Goal: Transaction & Acquisition: Purchase product/service

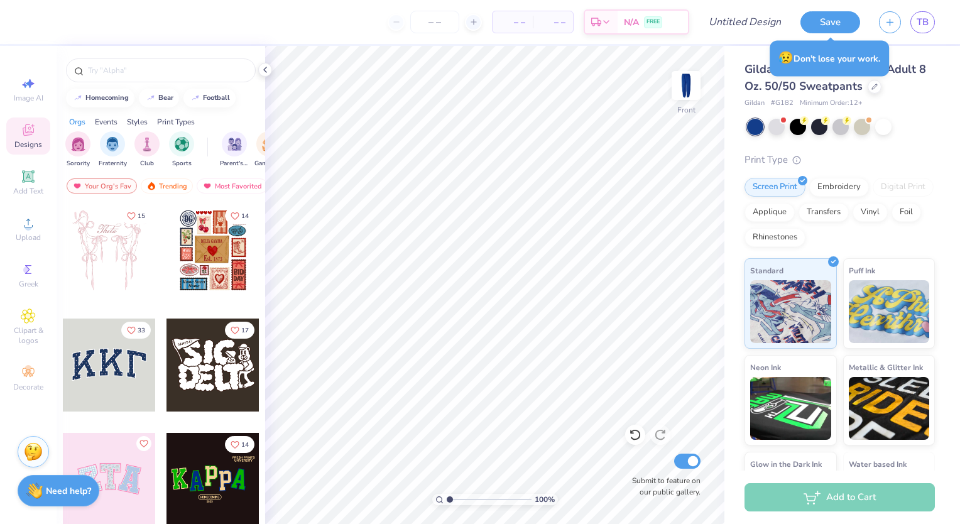
click at [15, 404] on div "Image AI Designs Add Text Upload Greek Clipart & logos Decorate" at bounding box center [28, 285] width 57 height 478
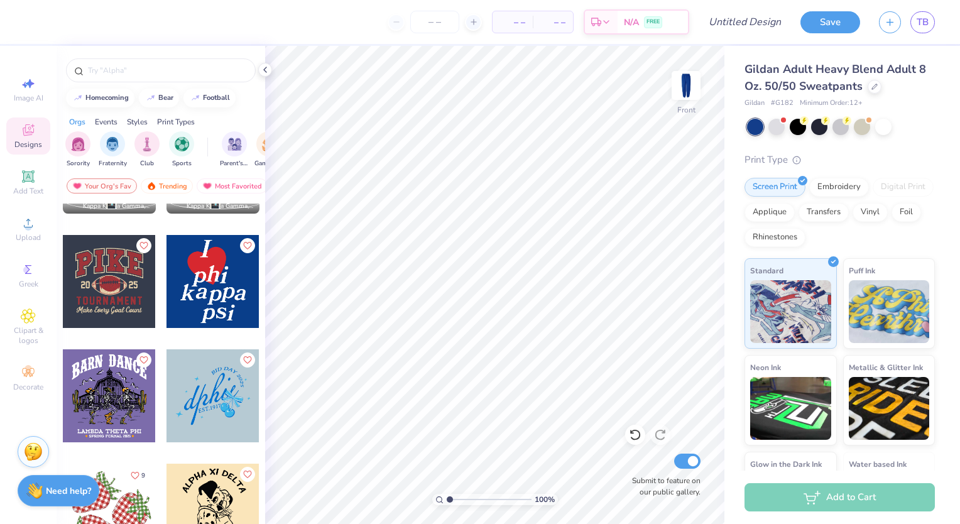
scroll to position [1799, 0]
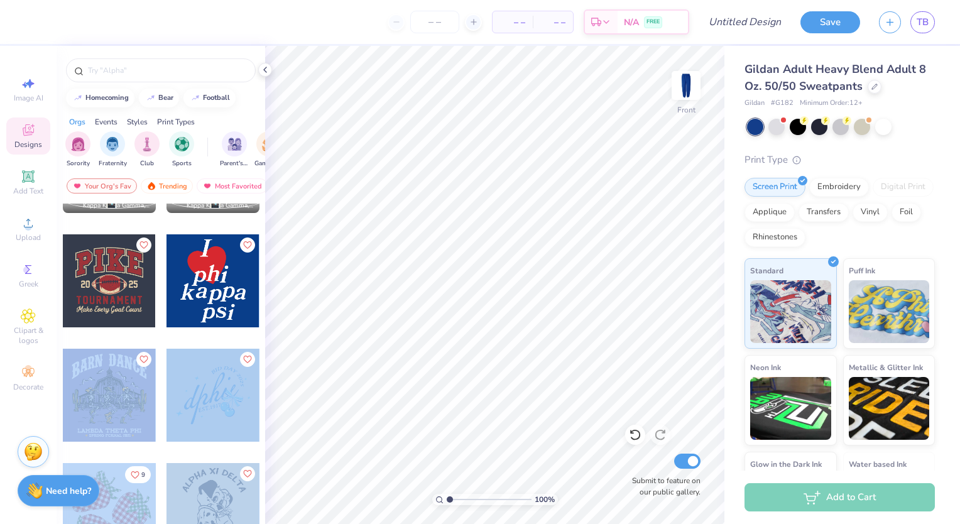
click at [540, 148] on div "– – Per Item – – Total Est. Delivery N/A FREE Design Title Save TB Image AI Des…" at bounding box center [480, 262] width 960 height 524
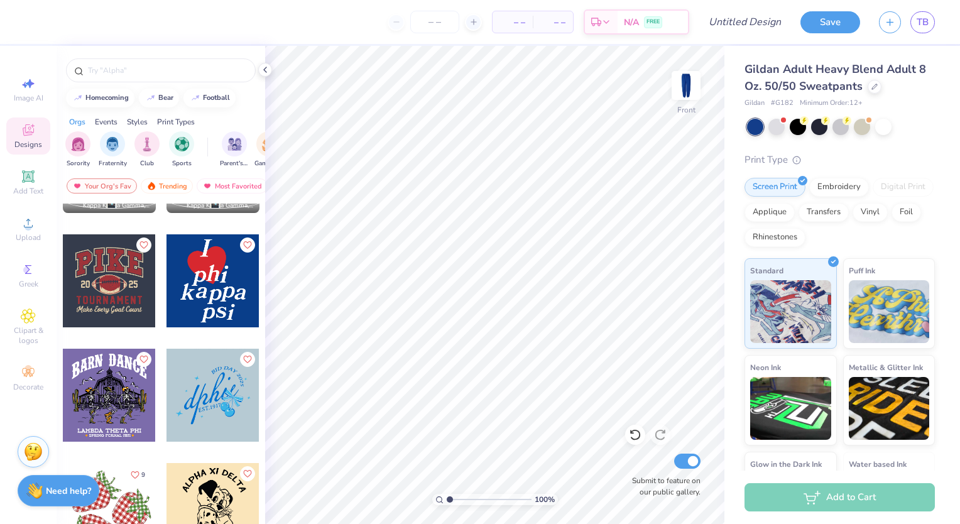
click at [219, 298] on div at bounding box center [212, 280] width 93 height 93
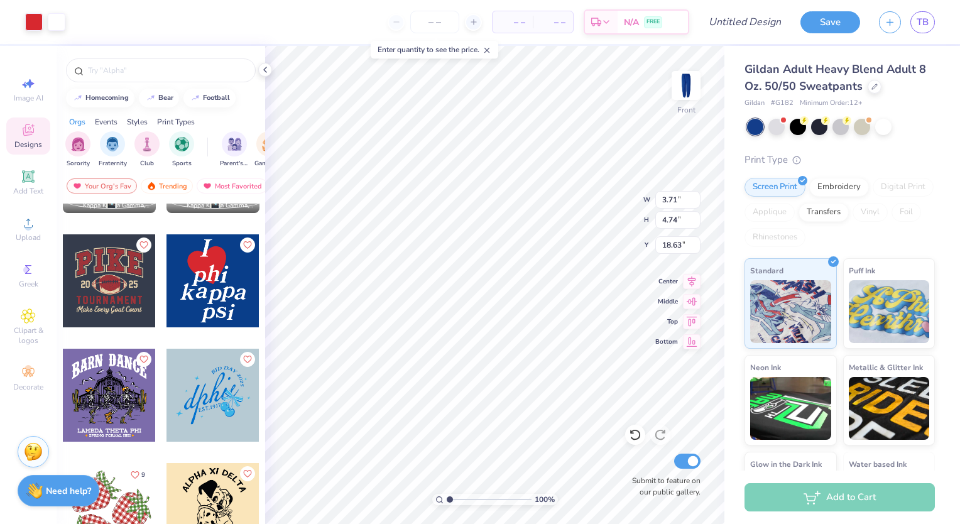
type input "2.39"
type input "5.71"
type input "7.30"
type input "3.60"
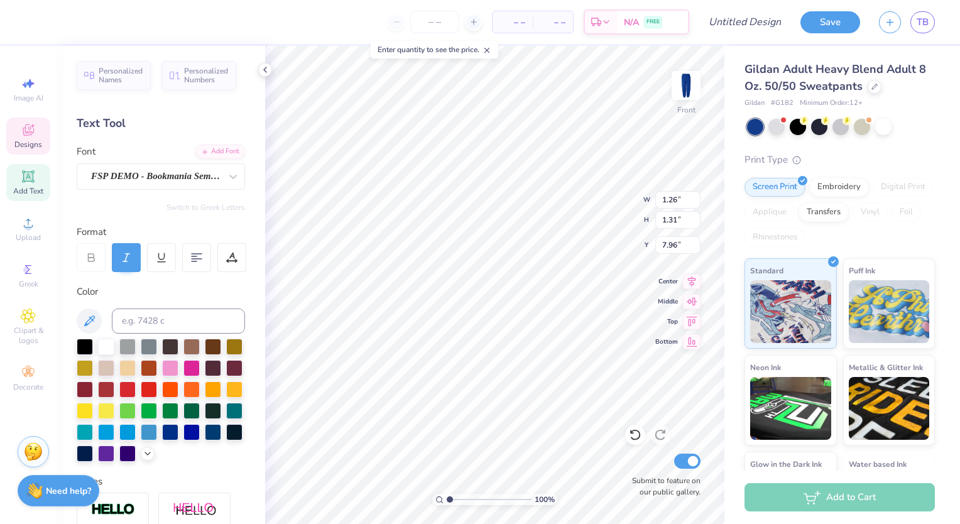
scroll to position [10, 1]
type input "0.71"
type input "1.39"
type input "9.27"
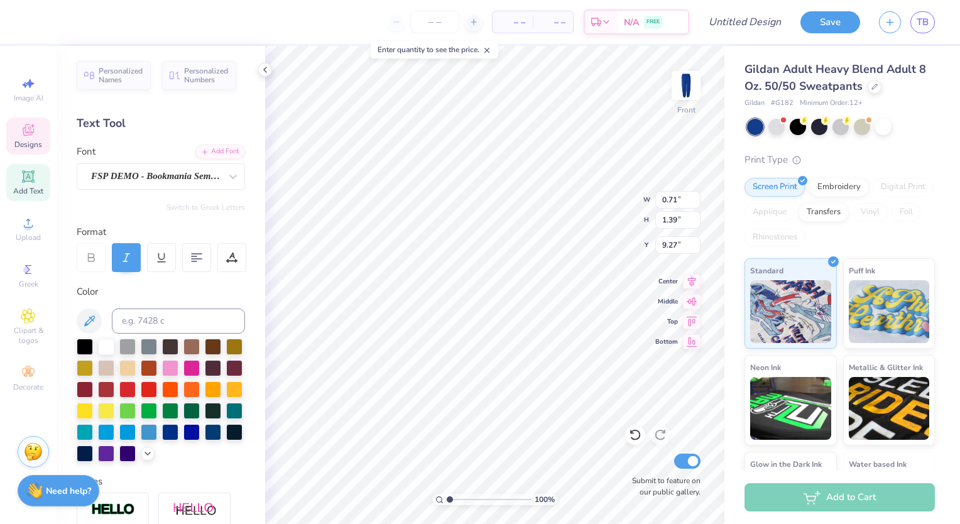
type textarea "u"
type input "0.89"
type input "0.97"
type input "9.52"
type textarea "a"
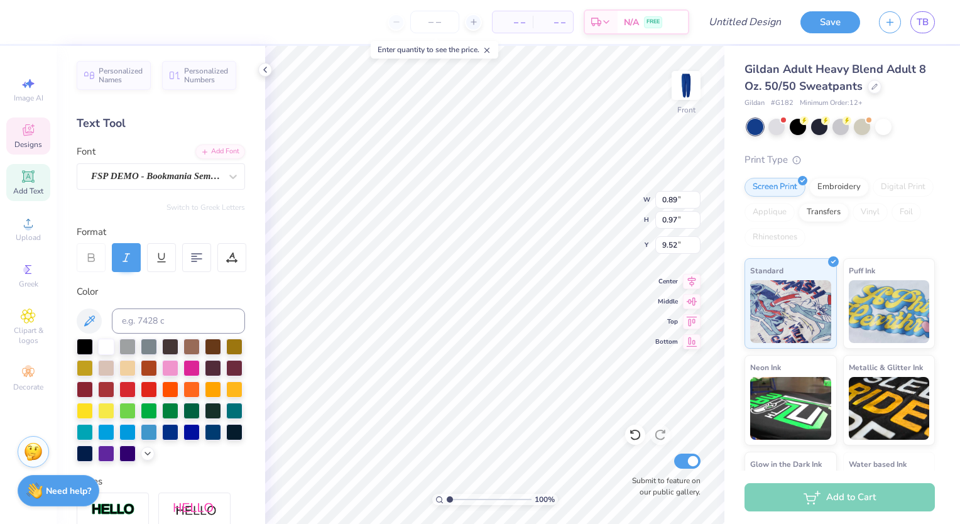
type input "1.26"
type input "1.31"
type input "9.58"
type textarea "t"
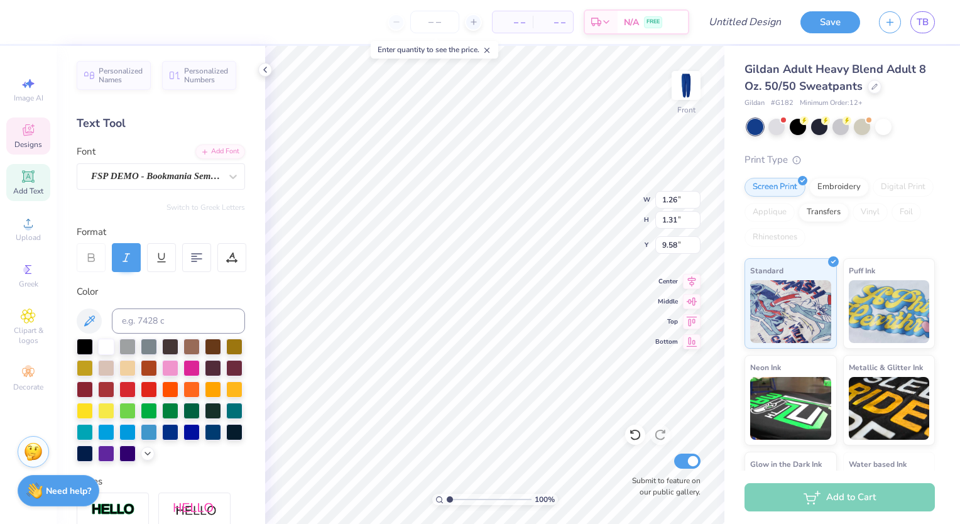
type input "0.96"
type input "0.97"
type input "7.91"
type input "9.62"
click at [629, 431] on icon at bounding box center [635, 434] width 13 height 13
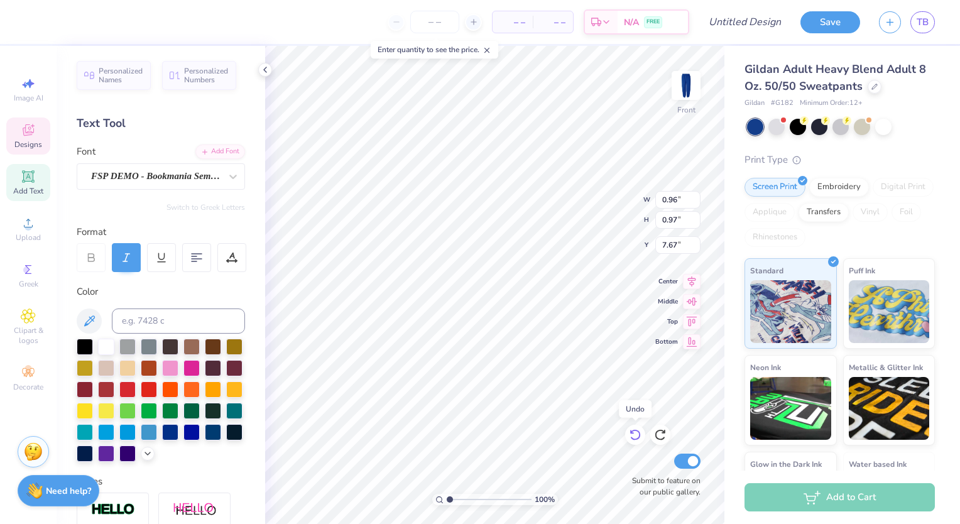
type input "7.91"
type input "1.24"
type input "1.43"
type input "7.45"
type textarea "0"
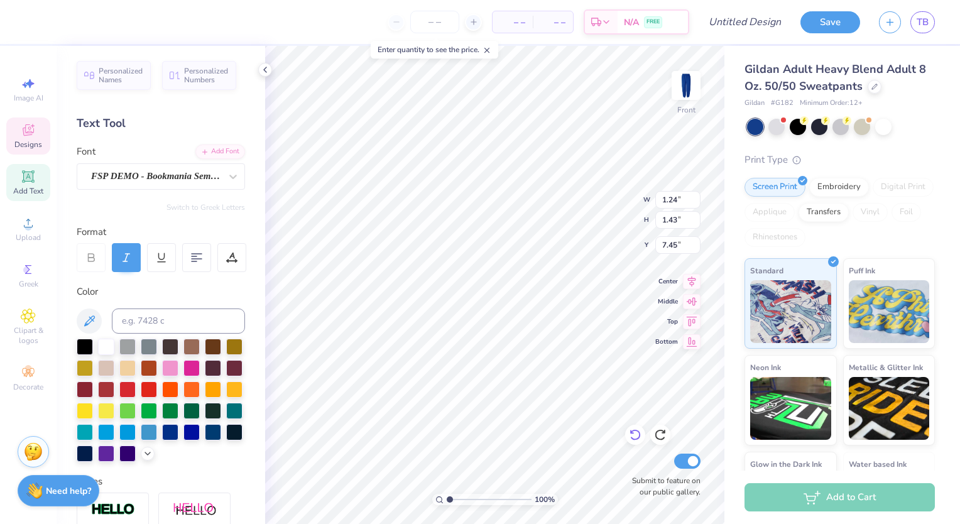
type textarea "t"
type input "0.96"
type input "0.97"
type input "7.79"
type textarea "h"
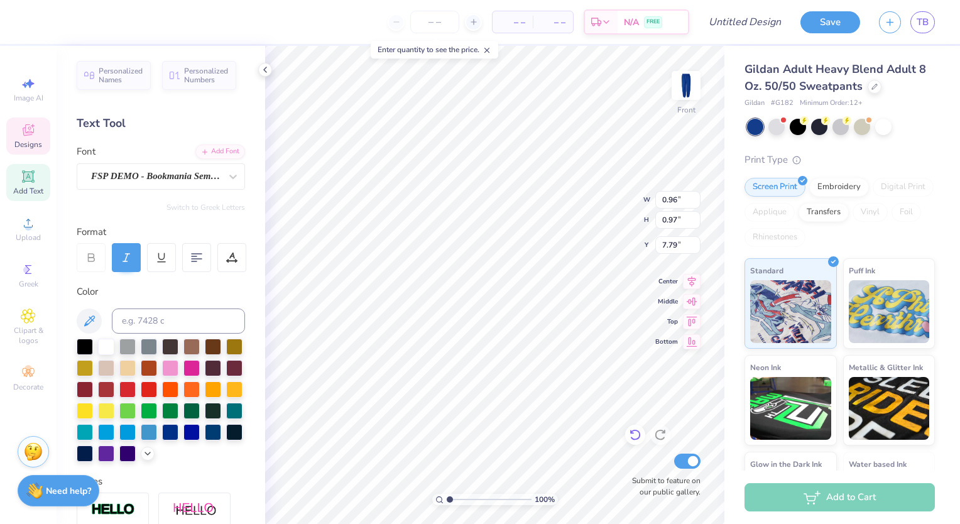
type input "1.26"
type input "1.31"
type input "7.96"
type textarea "e"
type input "7.74"
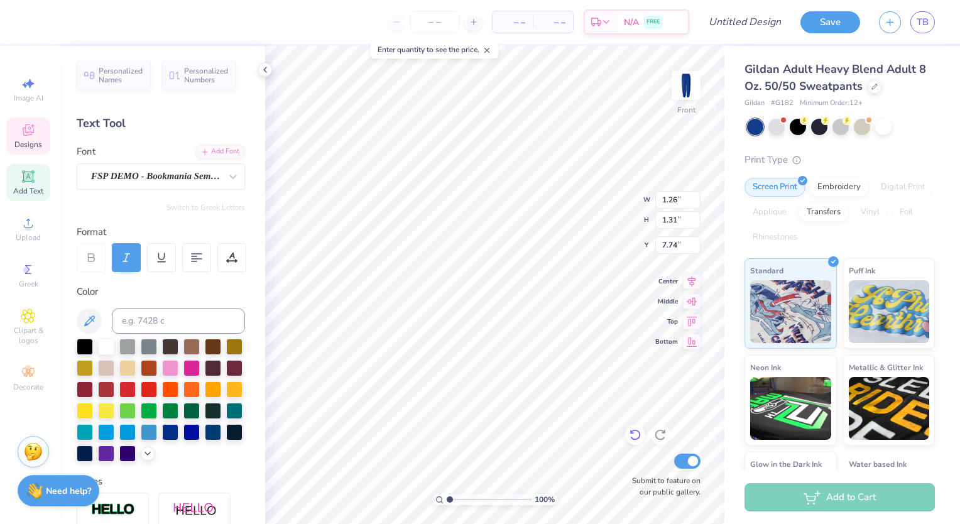
type textarea "t"
type input "7.55"
type input "0.96"
type input "0.97"
type input "7.91"
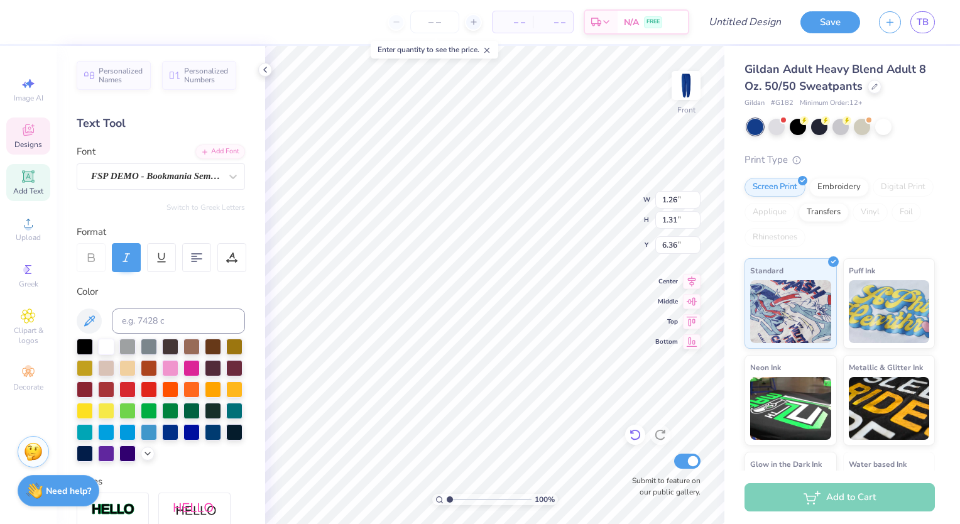
type input "1.26"
type input "1.31"
type input "6.36"
type textarea "s"
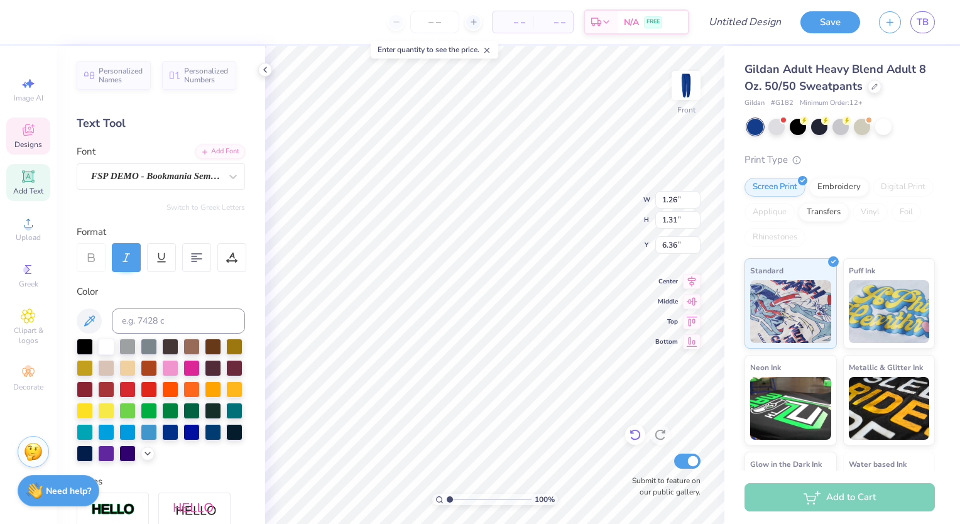
type input "1.15"
type input "1.43"
type input "5.82"
type textarea "i"
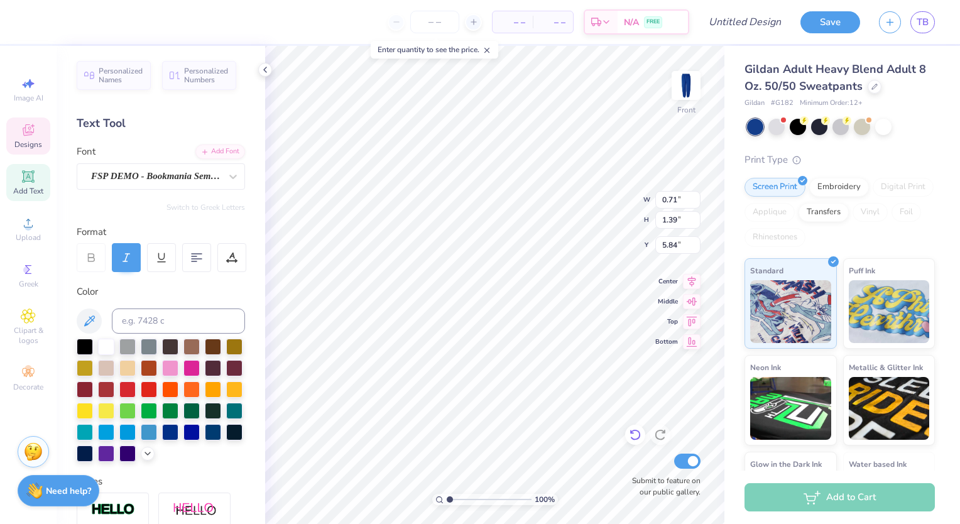
type input "0.76"
type input "1.49"
type input "5.90"
type input "0.71"
type input "1.39"
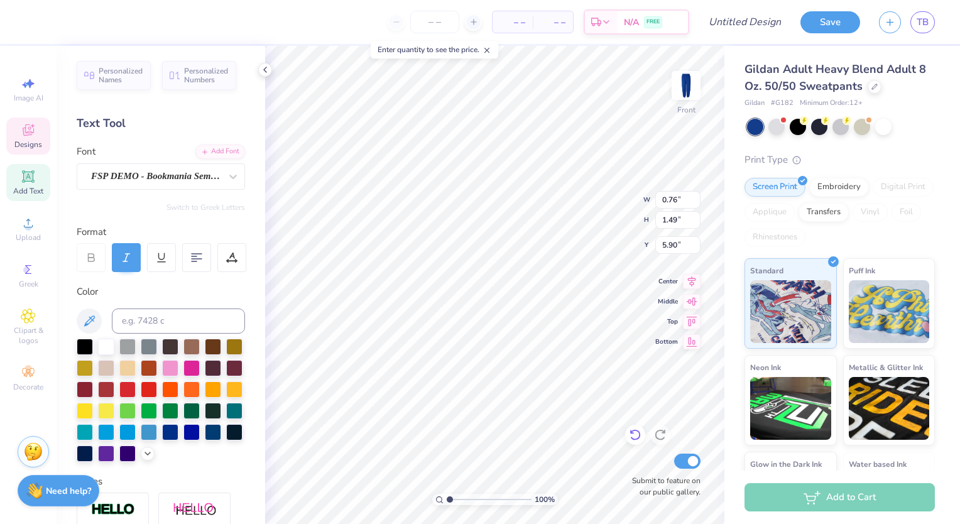
type input "5.84"
type textarea "g"
type input "6.37"
type textarea "m"
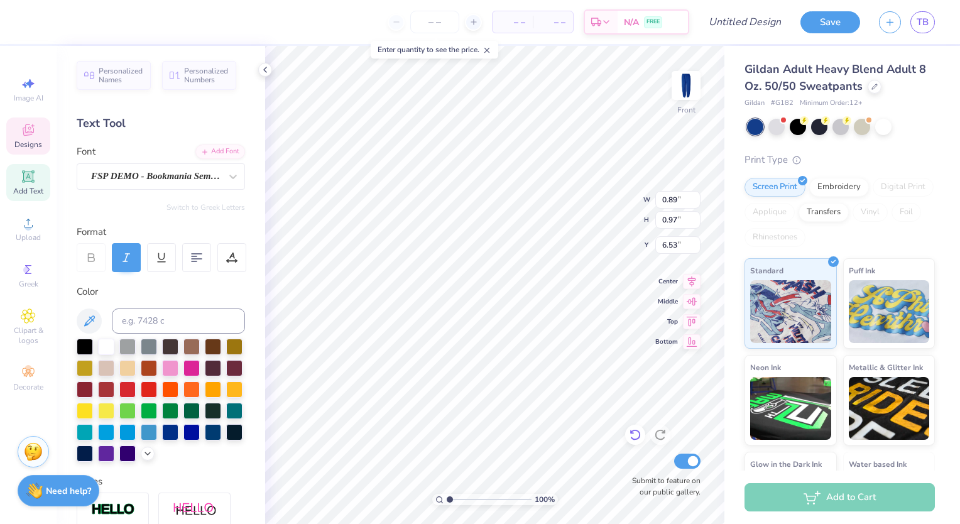
type input "1.16"
type input "1.80"
type input "5.95"
type input "0.71"
type input "1.39"
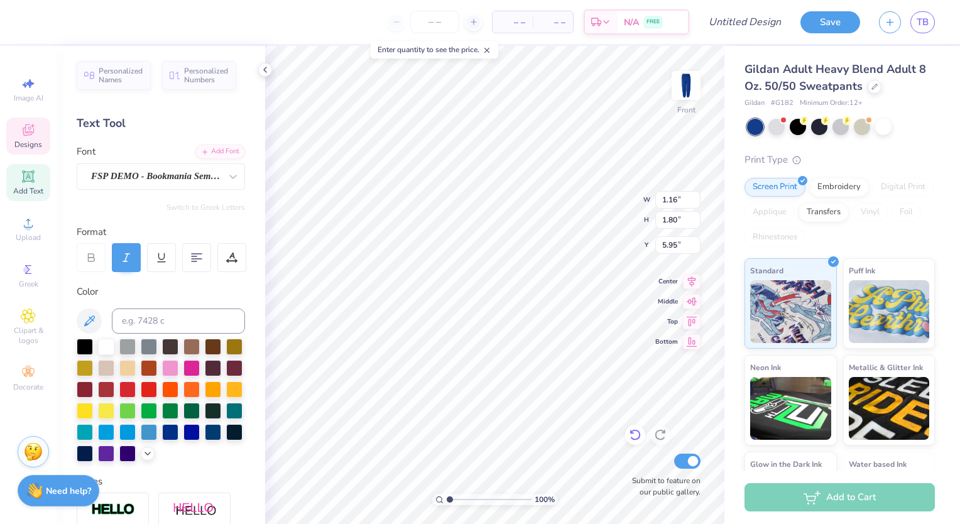
type input "5.94"
type input "1.16"
type input "1.80"
type input "5.95"
type input "0.71"
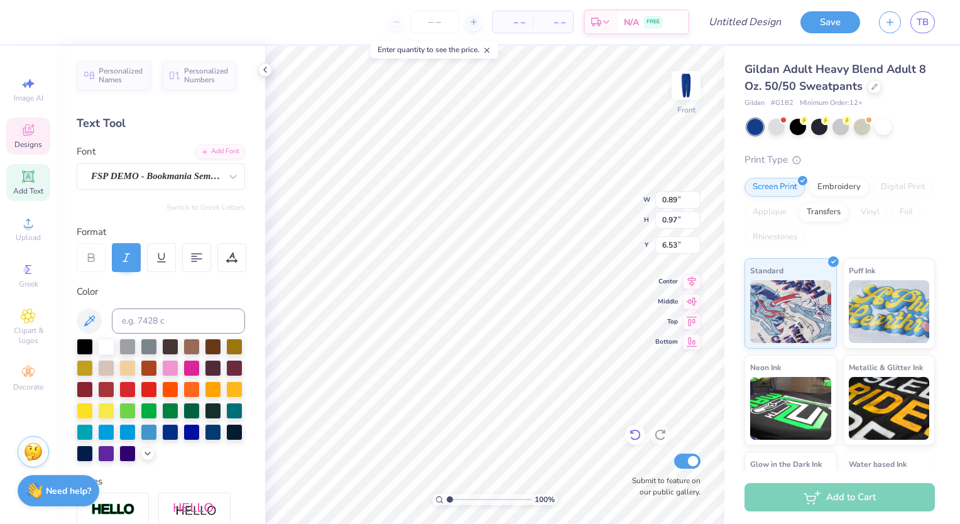
type input "1.39"
type input "5.94"
type input "1.16"
type input "1.80"
type input "5.95"
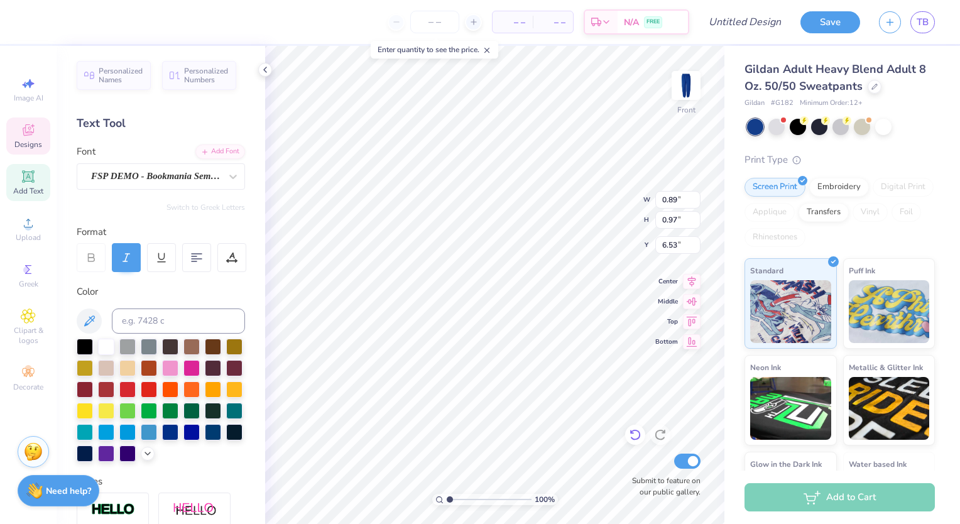
type input "0.71"
type input "1.39"
type input "5.94"
type input "1.16"
type input "1.80"
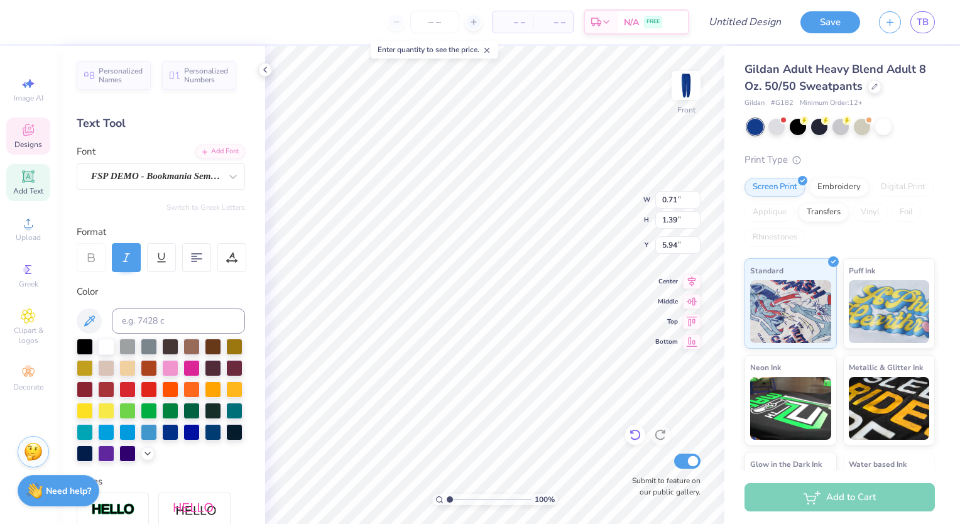
type input "5.95"
type input "1.75"
type input "0.94"
type input "6.38"
type input "0.71"
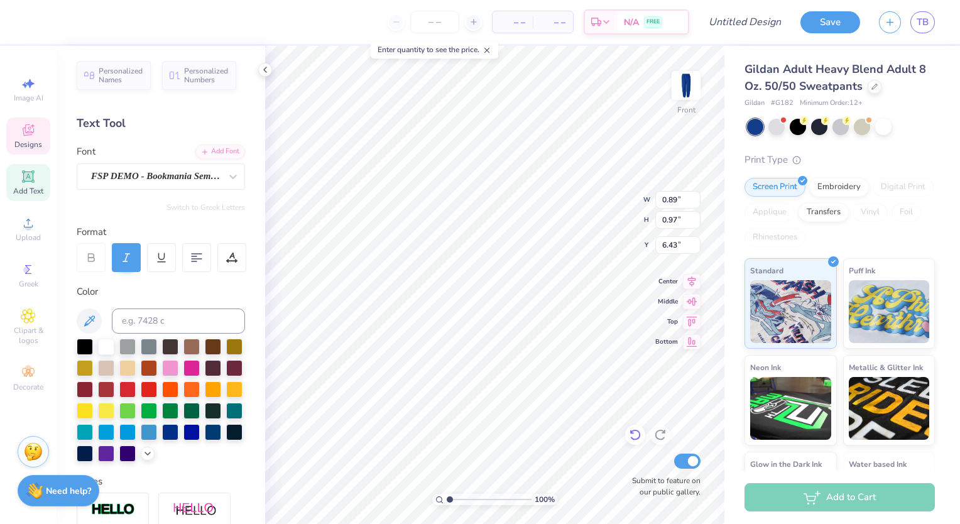
type input "1.39"
type input "5.94"
type input "1.16"
type input "1.80"
type input "5.95"
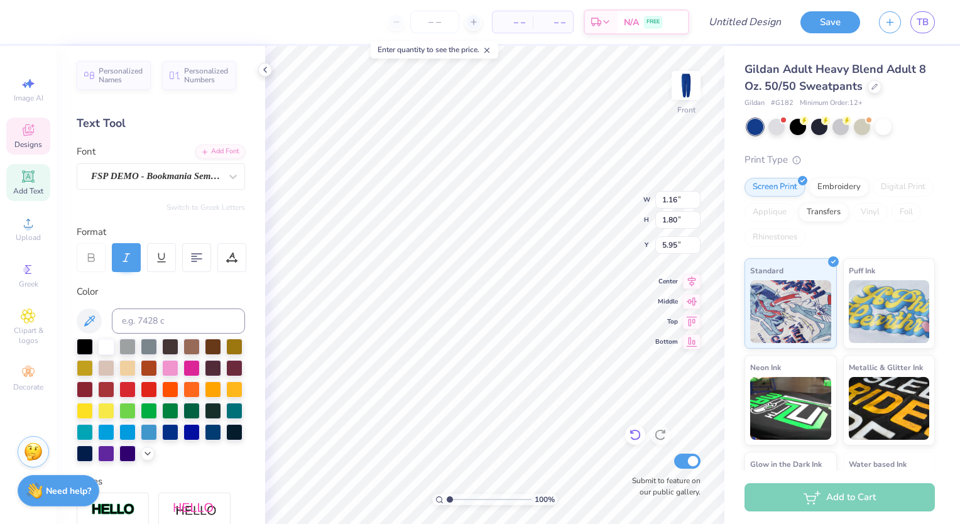
type input "1.75"
type input "0.94"
type input "6.38"
type input "1.09"
type input "1.10"
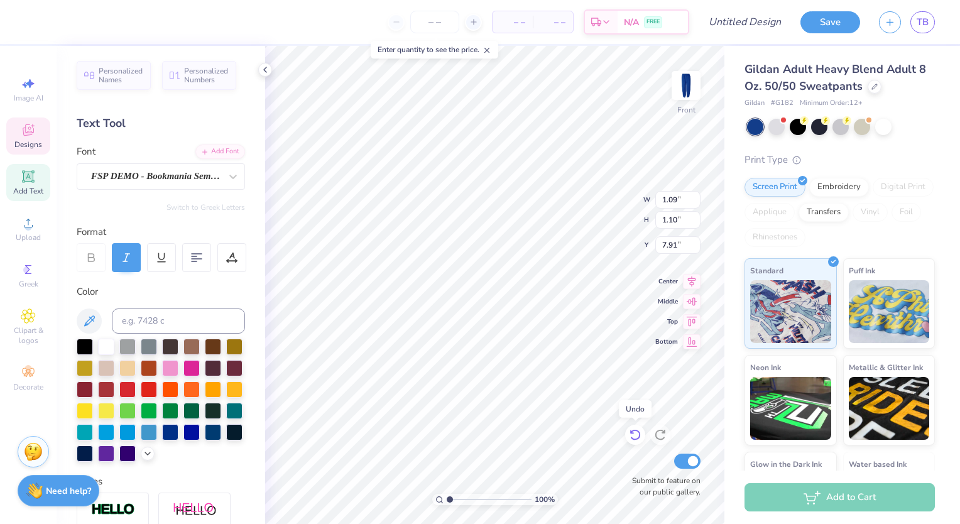
click at [639, 433] on icon at bounding box center [634, 435] width 11 height 11
type input "0.96"
type input "0.97"
type input "6.25"
type input "0.96"
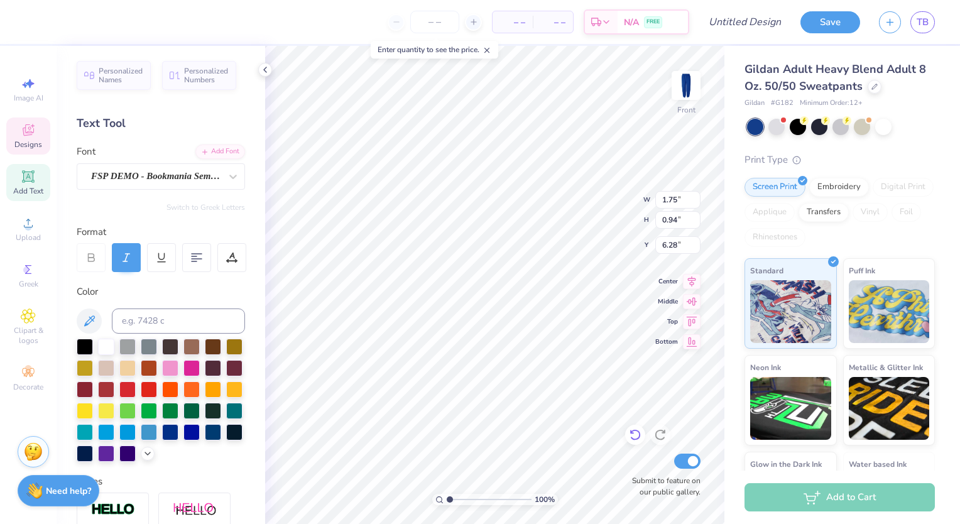
type input "0.97"
type input "6.25"
type input "1.15"
type input "1.43"
type input "7.56"
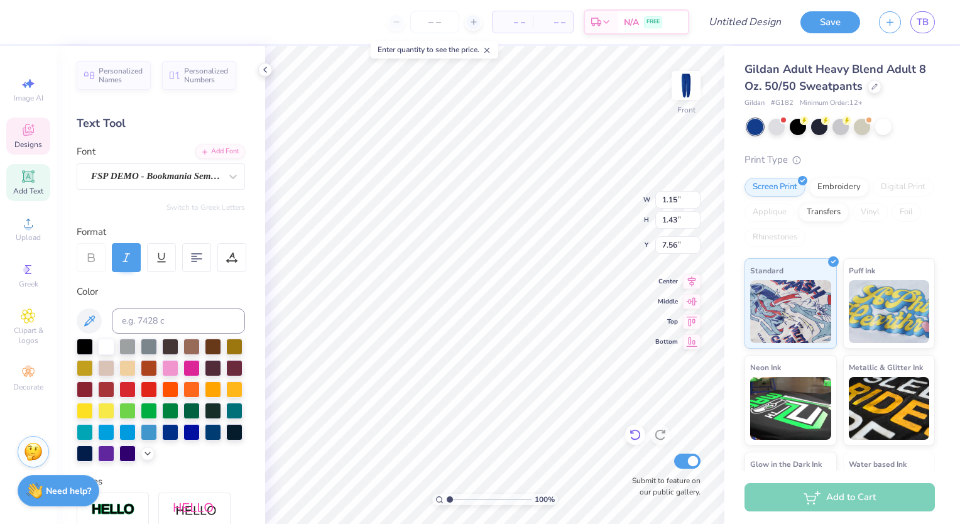
type input "0.93"
type input "0.97"
type input "8.13"
type input "0.65"
type input "1.24"
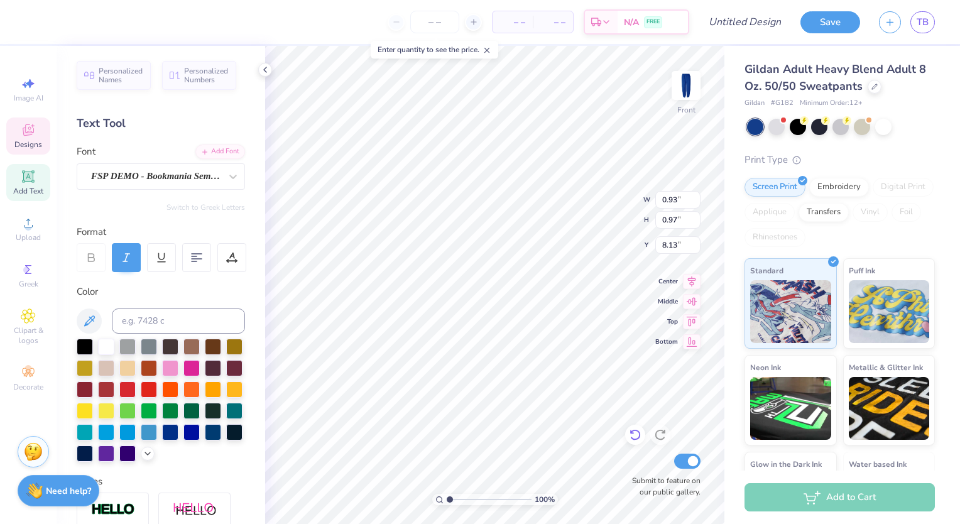
type input "7.77"
type input "0.65"
type input "1.24"
type input "7.77"
type input "0.65"
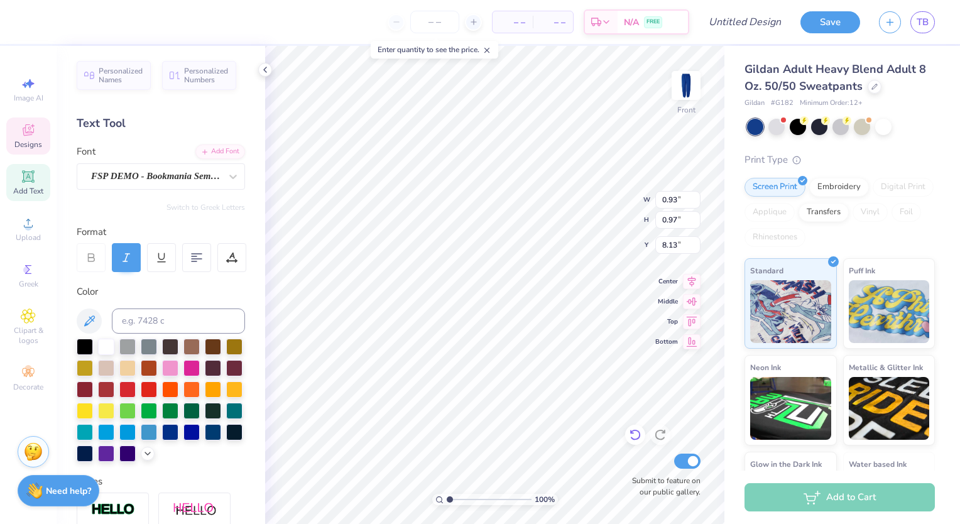
type input "1.24"
type input "7.77"
type input "0.96"
type input "0.97"
type input "7.91"
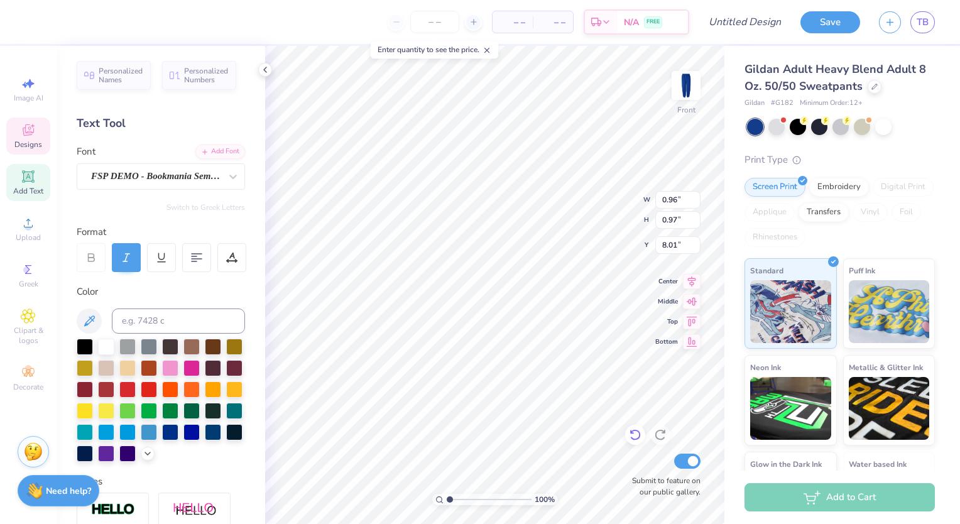
type input "0.65"
type input "1.24"
type input "7.77"
type input "0.93"
type input "0.97"
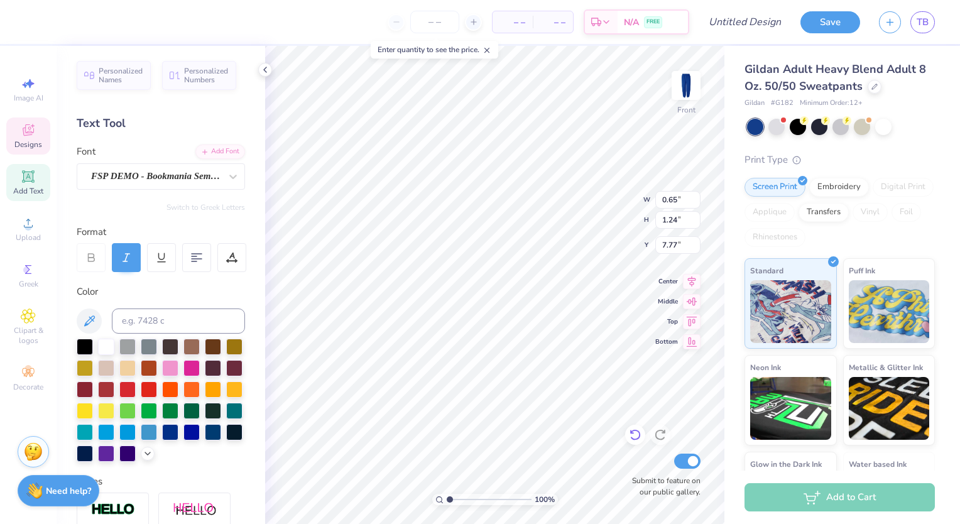
type input "8.03"
type input "1.75"
type input "0.94"
type input "6.28"
type input "1.04"
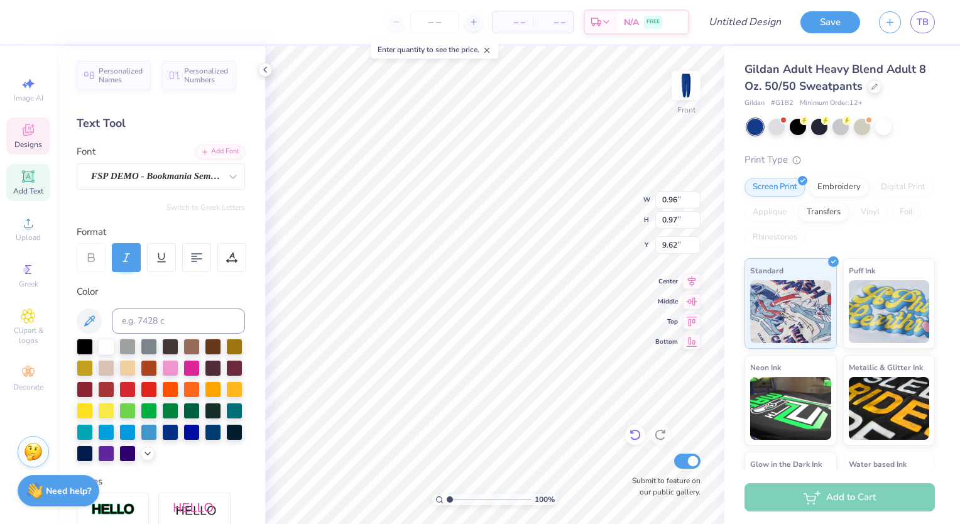
type input "9.48"
click at [771, 126] on div at bounding box center [776, 125] width 16 height 16
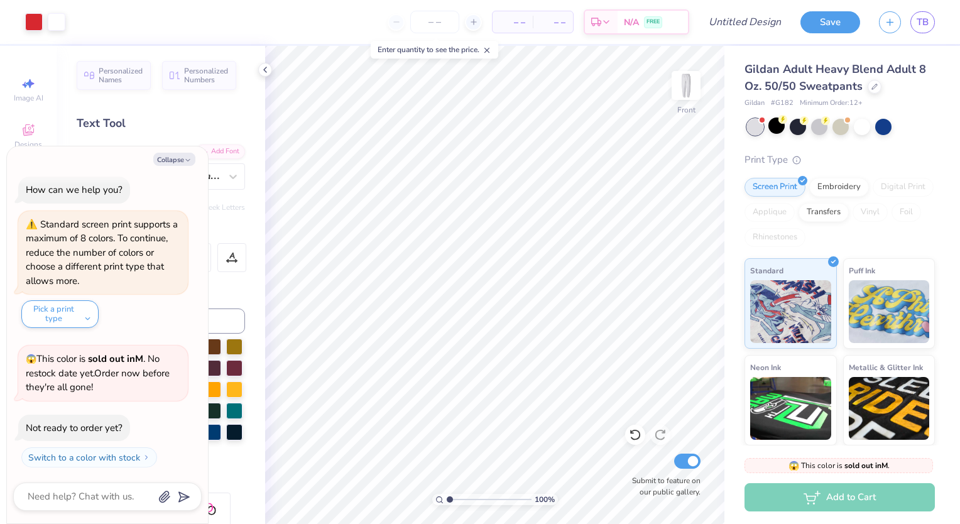
scroll to position [146, 0]
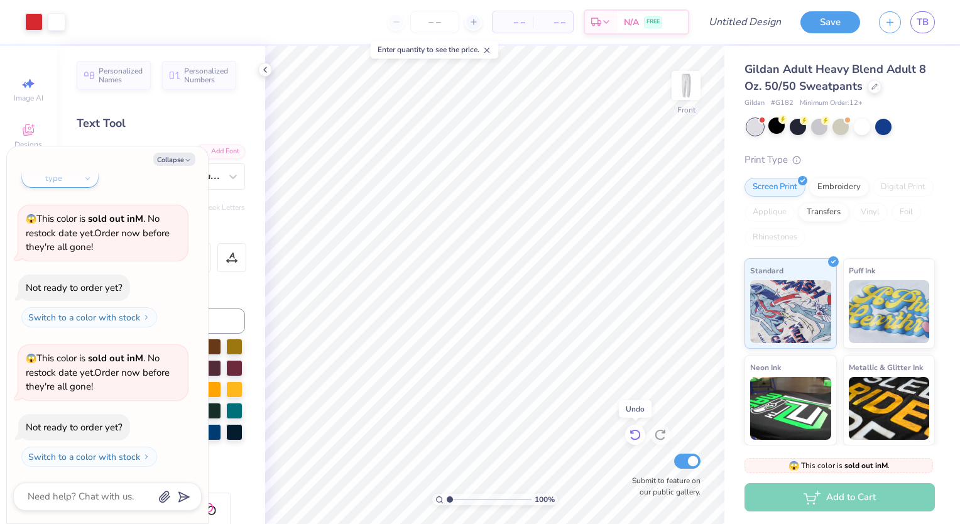
click at [634, 435] on icon at bounding box center [635, 434] width 13 height 13
click at [659, 430] on icon at bounding box center [660, 434] width 13 height 13
click at [886, 133] on div at bounding box center [883, 125] width 16 height 16
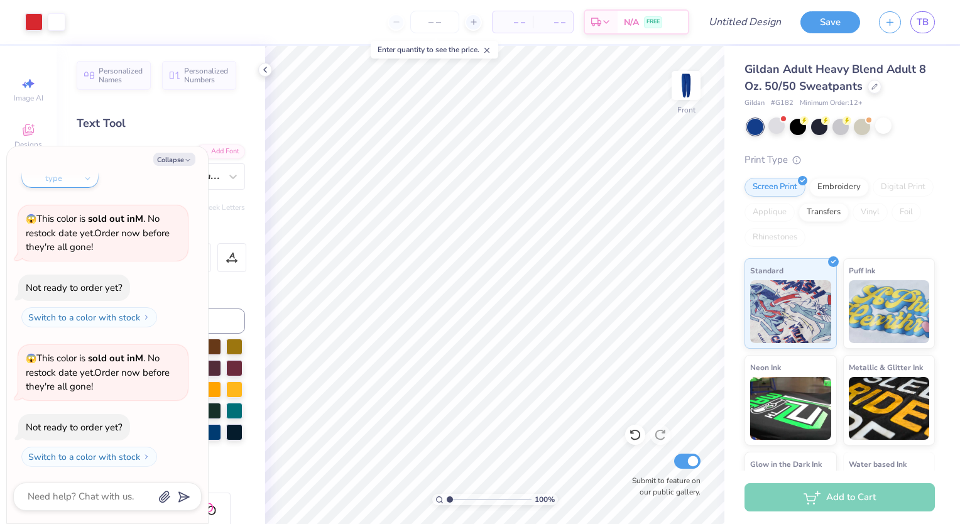
type textarea "x"
click at [453, 24] on input "number" at bounding box center [434, 22] width 49 height 23
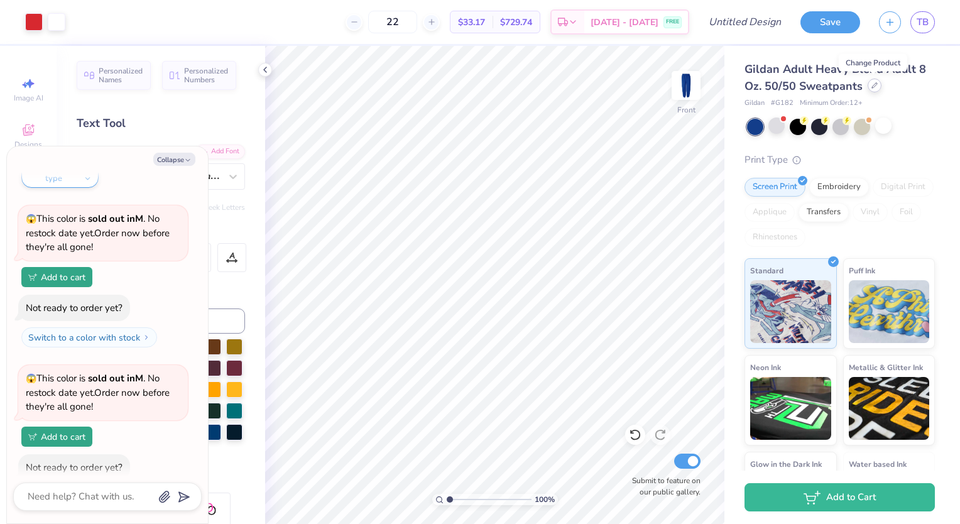
type input "22"
click at [874, 81] on div at bounding box center [874, 86] width 14 height 14
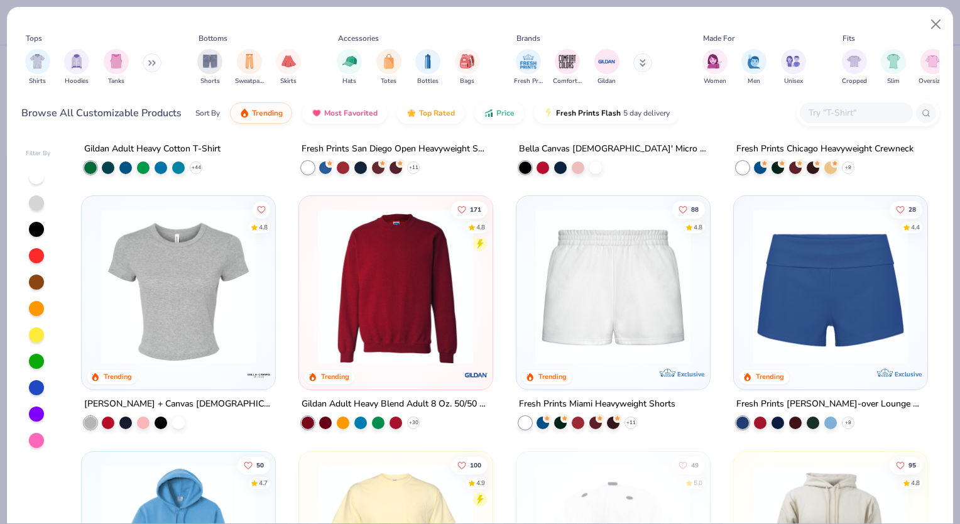
scroll to position [717, 0]
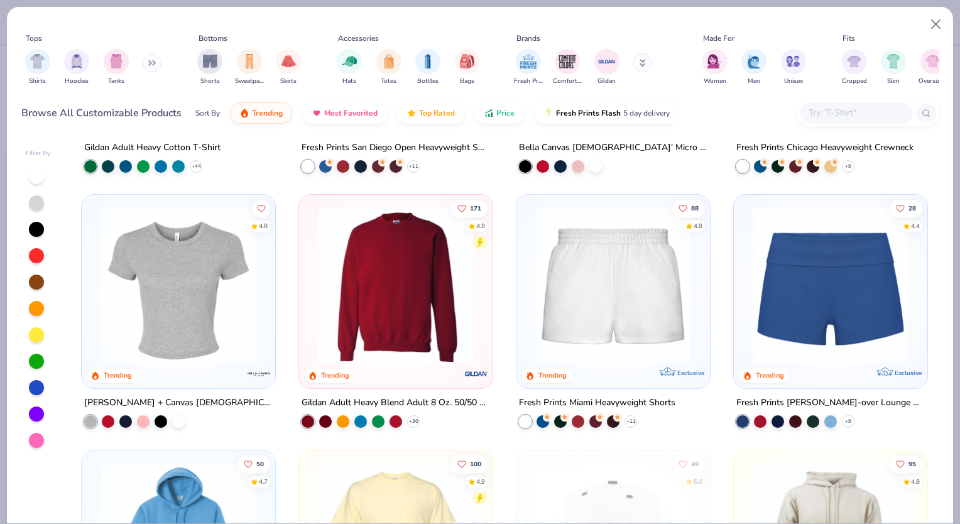
click at [626, 303] on img at bounding box center [613, 285] width 168 height 156
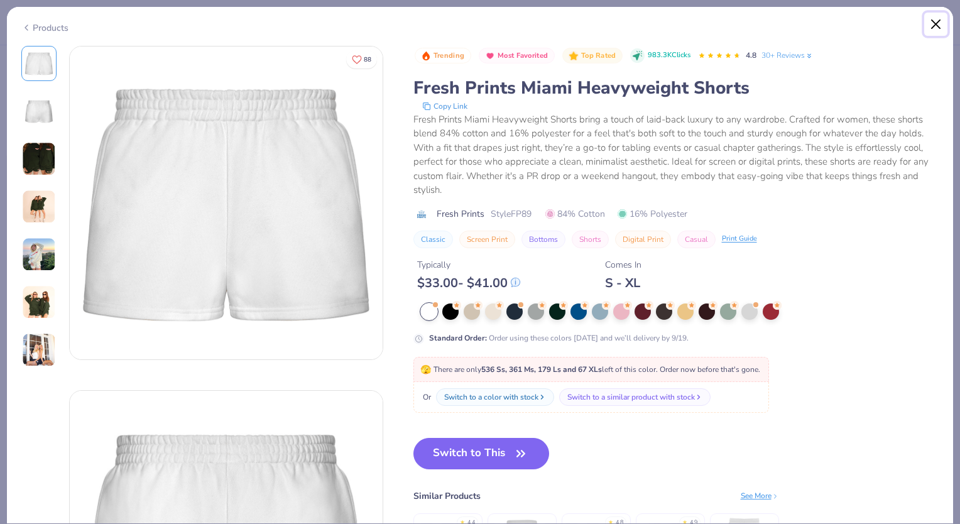
click at [935, 16] on button "Close" at bounding box center [936, 25] width 24 height 24
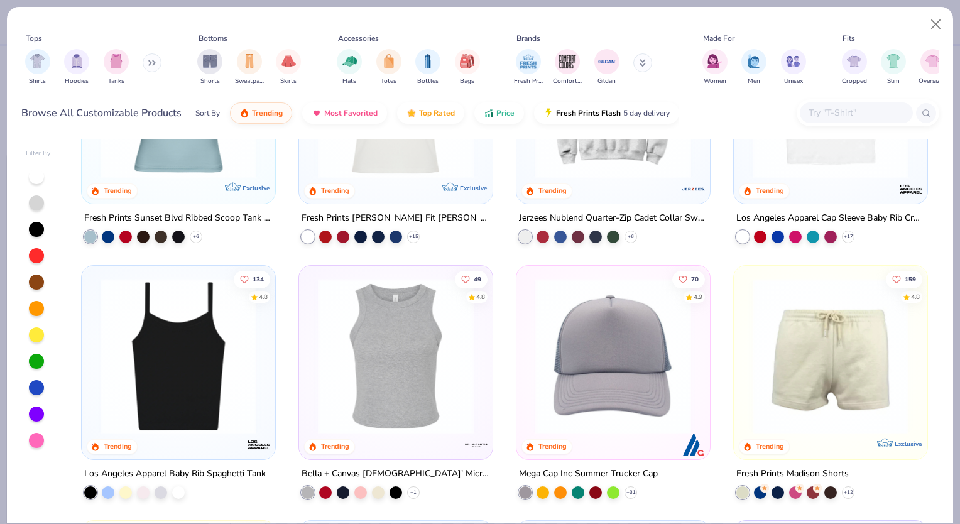
scroll to position [1507, 0]
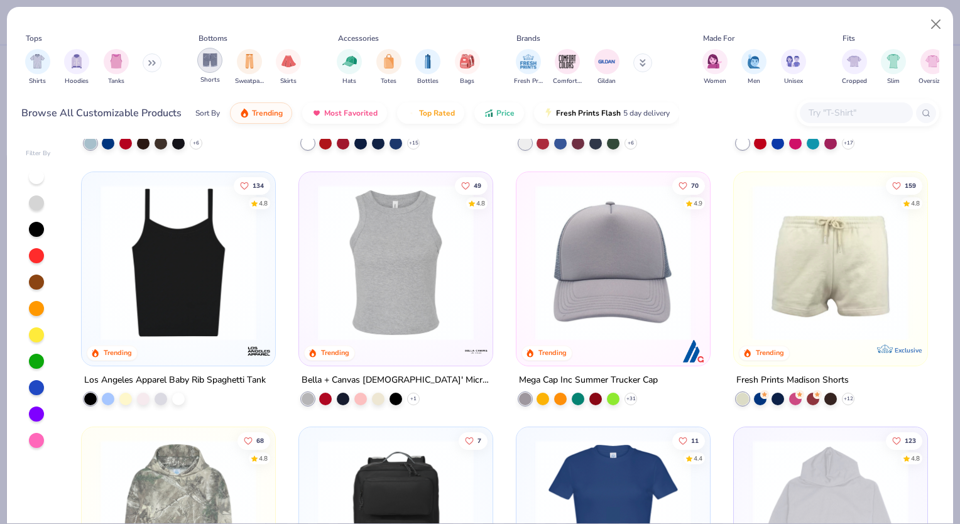
click at [214, 58] on img "filter for Shorts" at bounding box center [210, 60] width 14 height 14
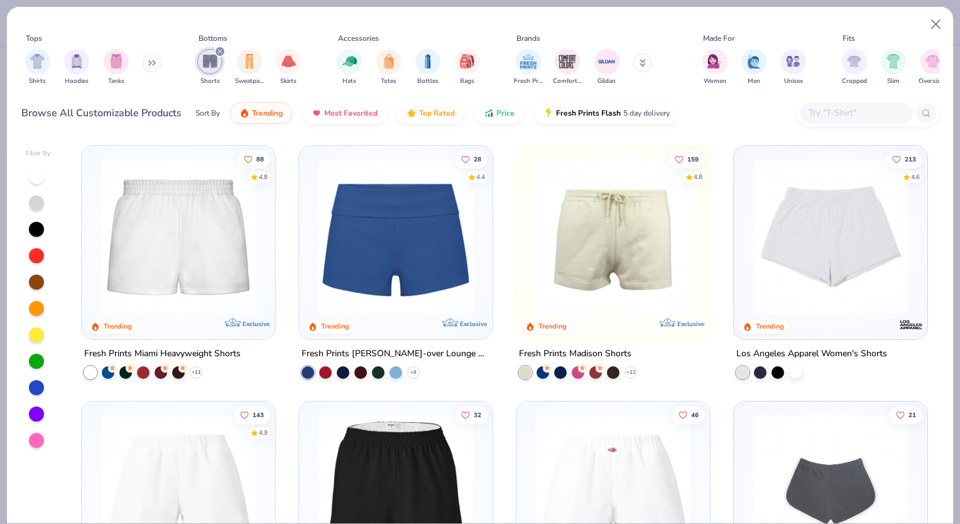
click at [636, 264] on div at bounding box center [444, 236] width 504 height 156
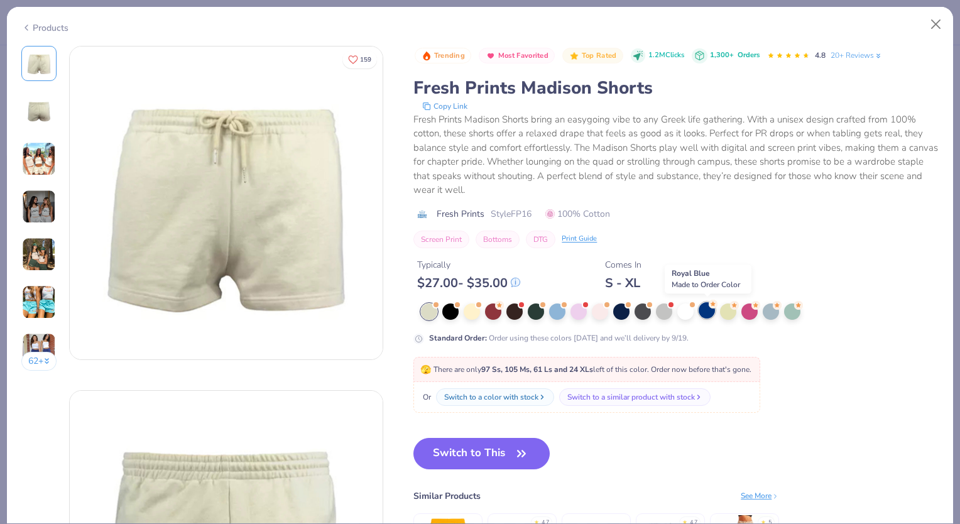
click at [709, 308] on div at bounding box center [706, 310] width 16 height 16
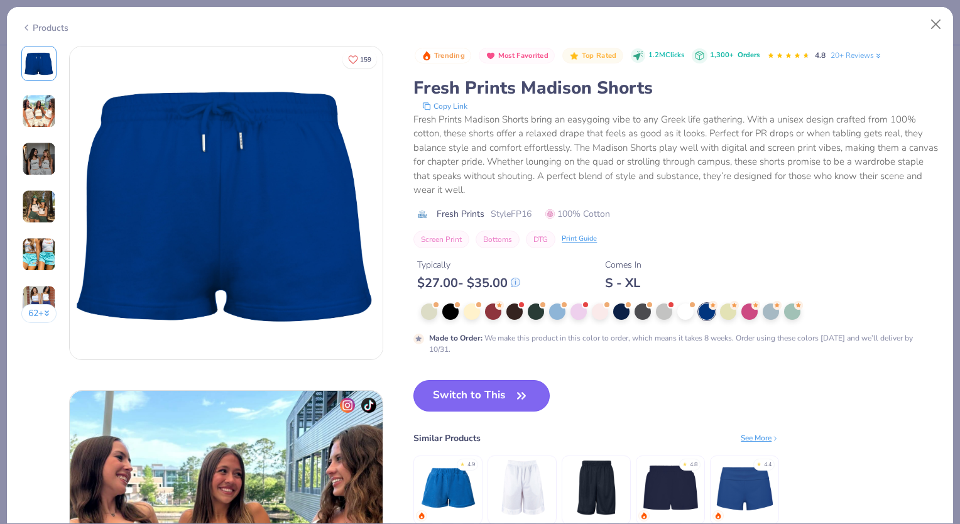
click at [443, 401] on button "Switch to This" at bounding box center [481, 395] width 136 height 31
type textarea "x"
type input "50"
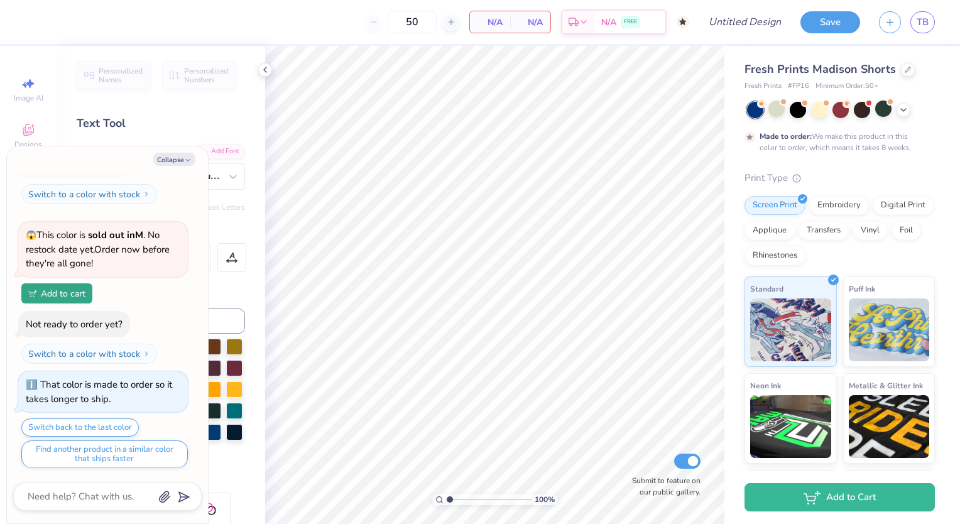
click at [789, 78] on div "Fresh Prints Madison Shorts Fresh Prints # FP16 Minimum Order: 50 +" at bounding box center [839, 76] width 190 height 31
drag, startPoint x: 784, startPoint y: 70, endPoint x: 907, endPoint y: 66, distance: 123.2
click at [907, 66] on div "Fresh Prints Madison Shorts" at bounding box center [839, 69] width 190 height 17
click at [907, 66] on icon at bounding box center [908, 68] width 6 height 6
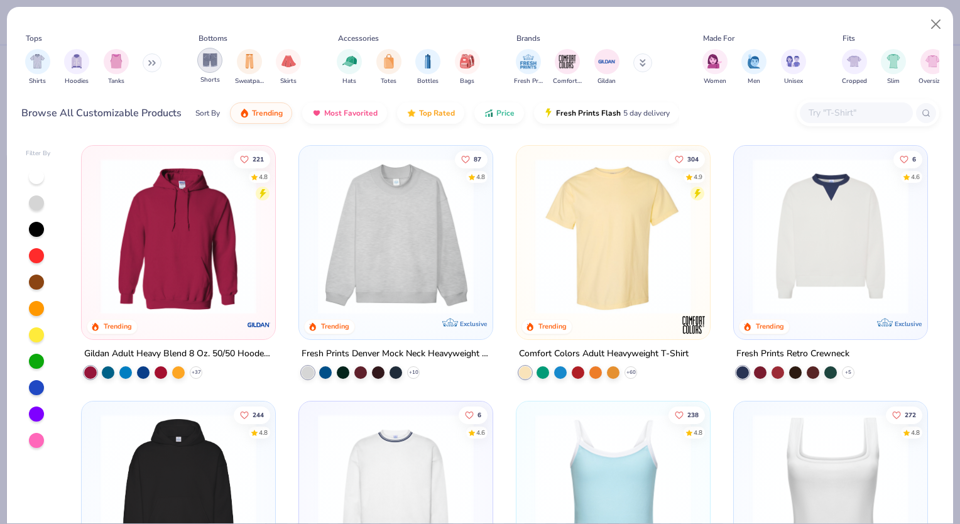
click at [210, 60] on img "filter for Shorts" at bounding box center [210, 60] width 14 height 14
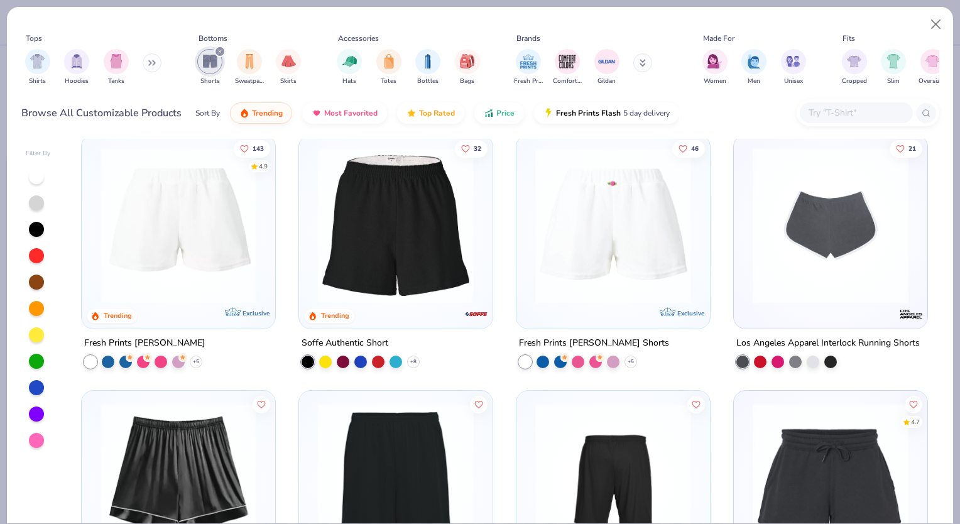
scroll to position [266, 0]
click at [356, 361] on div at bounding box center [360, 360] width 13 height 13
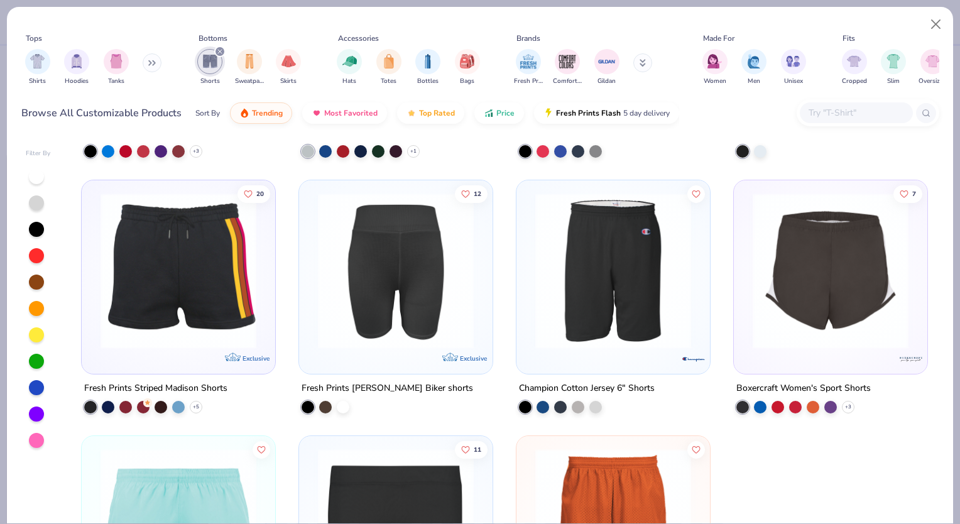
scroll to position [2176, 0]
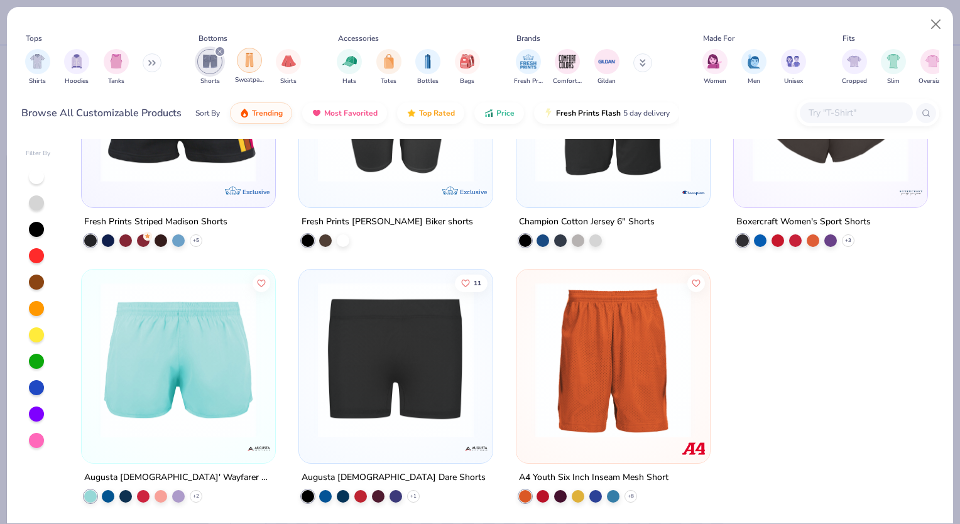
click at [249, 60] on img "filter for Sweatpants" at bounding box center [249, 60] width 14 height 14
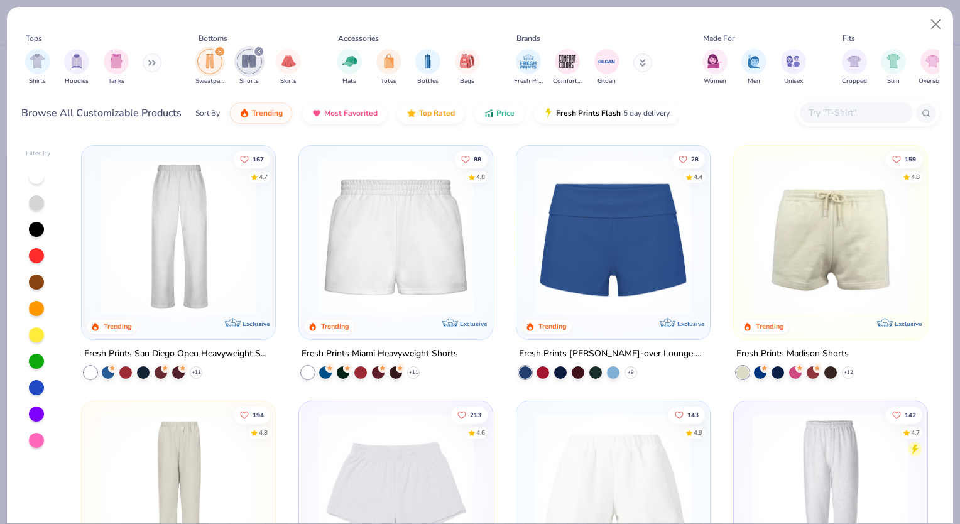
click at [222, 49] on icon "filter for Sweatpants" at bounding box center [219, 51] width 5 height 5
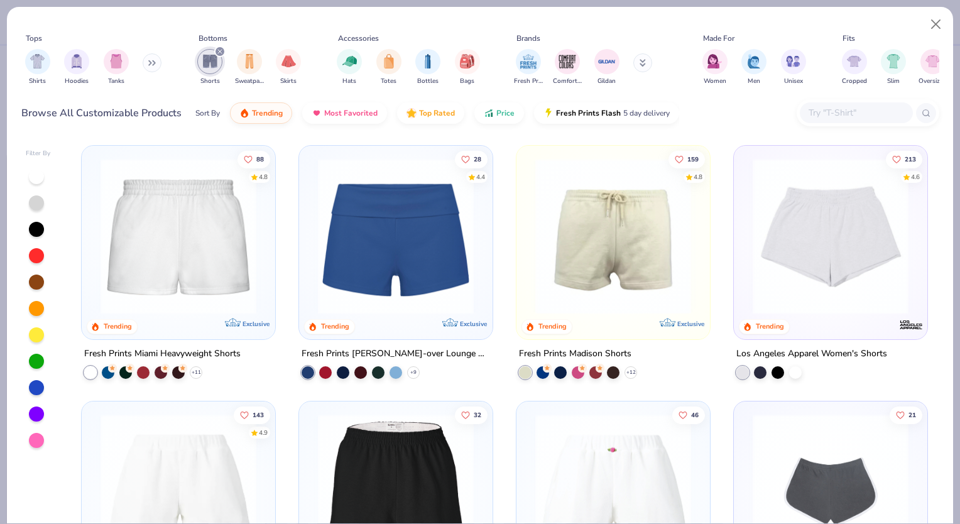
click at [222, 49] on icon "filter for Shorts" at bounding box center [219, 51] width 5 height 5
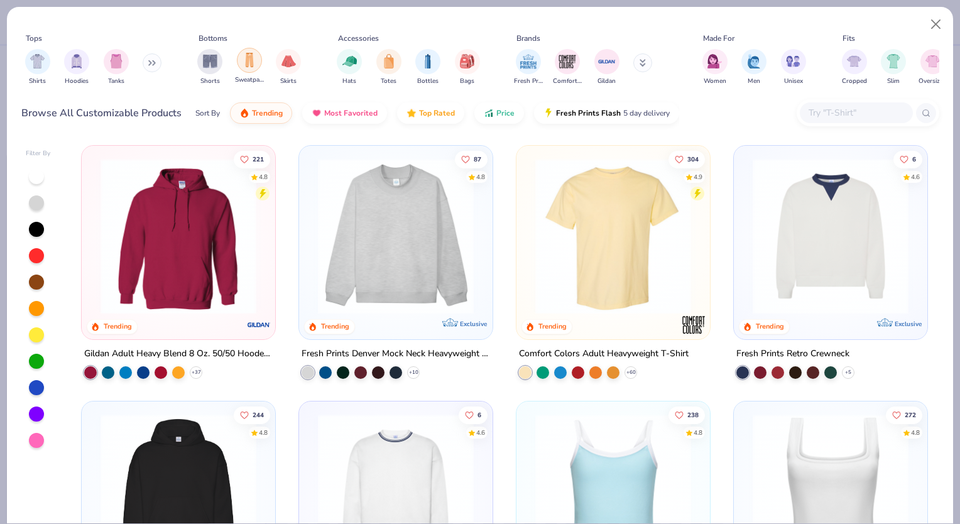
click at [240, 68] on div "filter for Sweatpants" at bounding box center [249, 60] width 25 height 25
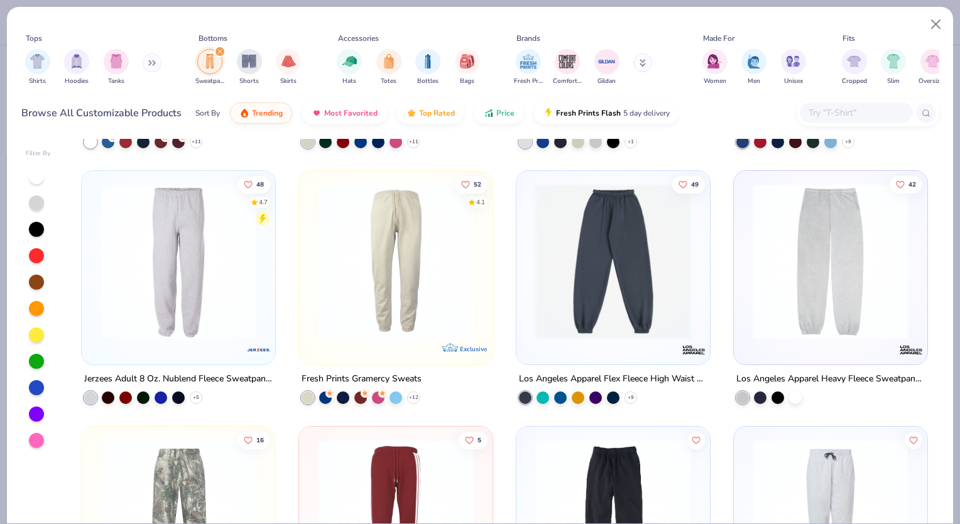
scroll to position [250, 0]
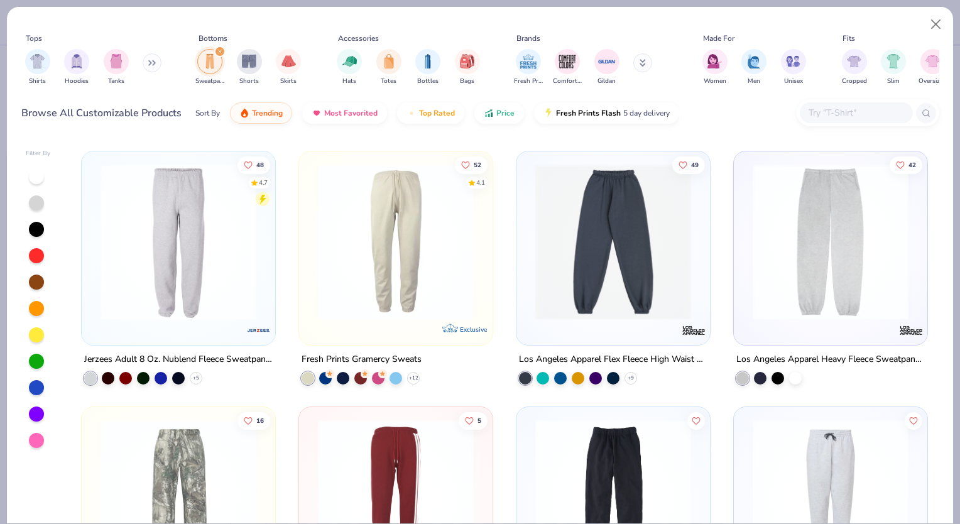
click at [244, 303] on img at bounding box center [178, 242] width 168 height 156
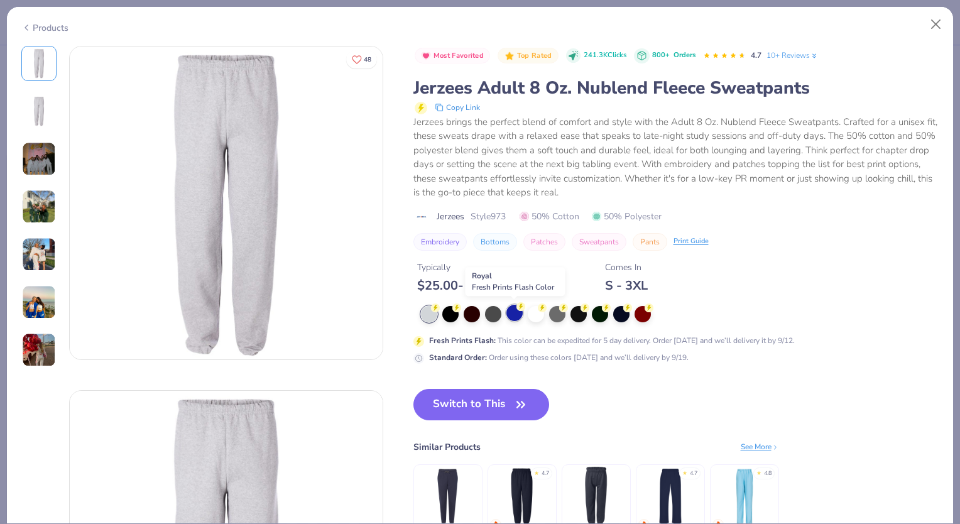
click at [513, 313] on div at bounding box center [514, 313] width 16 height 16
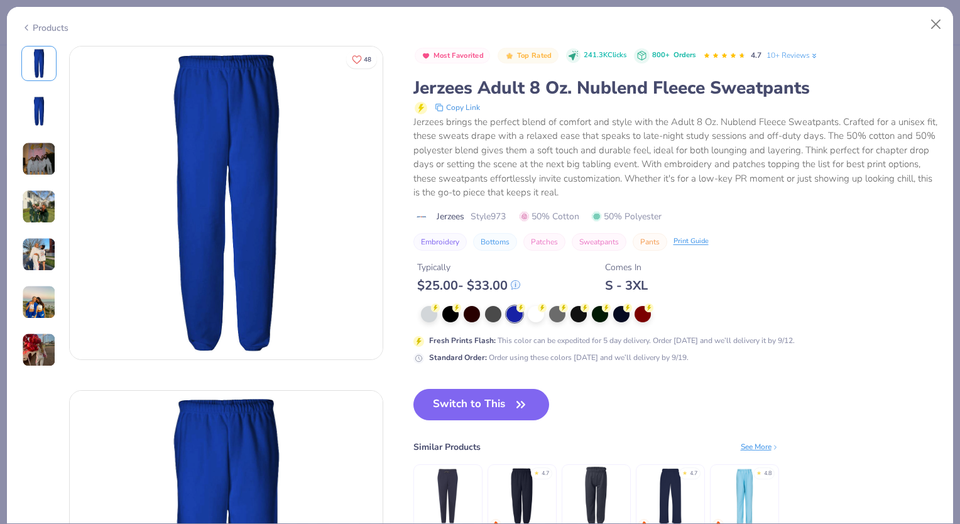
click at [40, 251] on img at bounding box center [39, 254] width 34 height 34
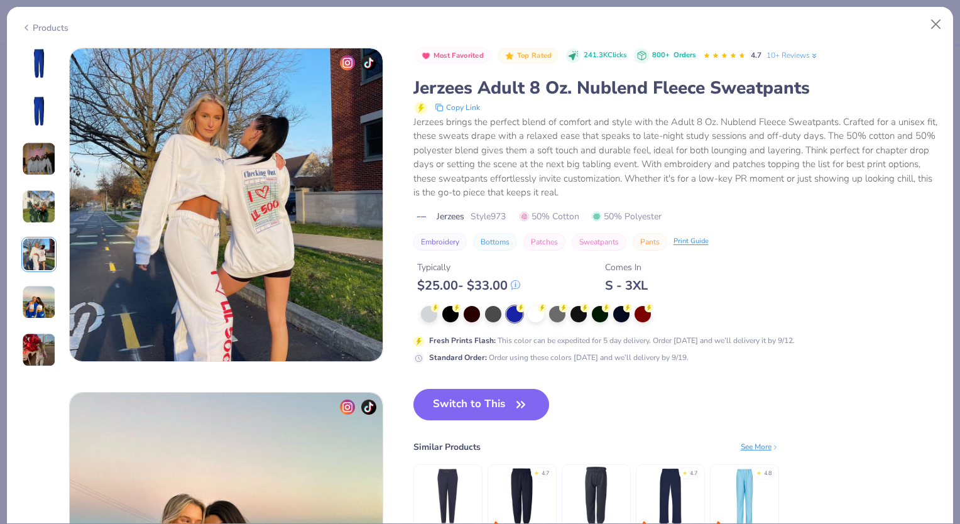
scroll to position [1377, 0]
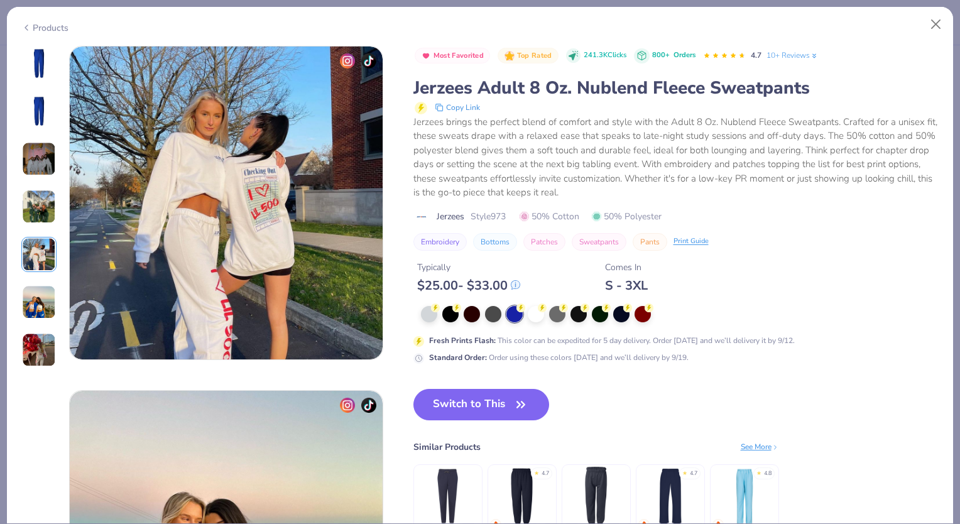
click at [45, 169] on img at bounding box center [39, 159] width 34 height 34
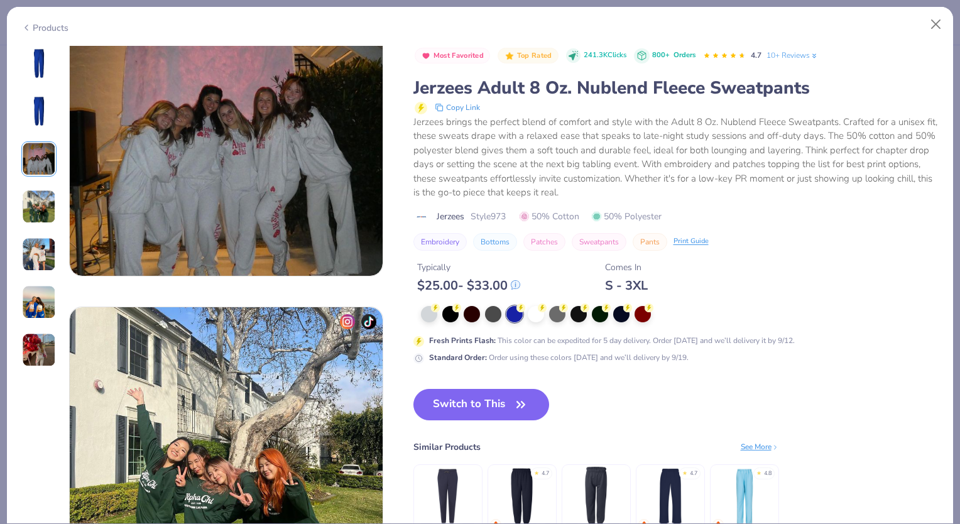
scroll to position [688, 0]
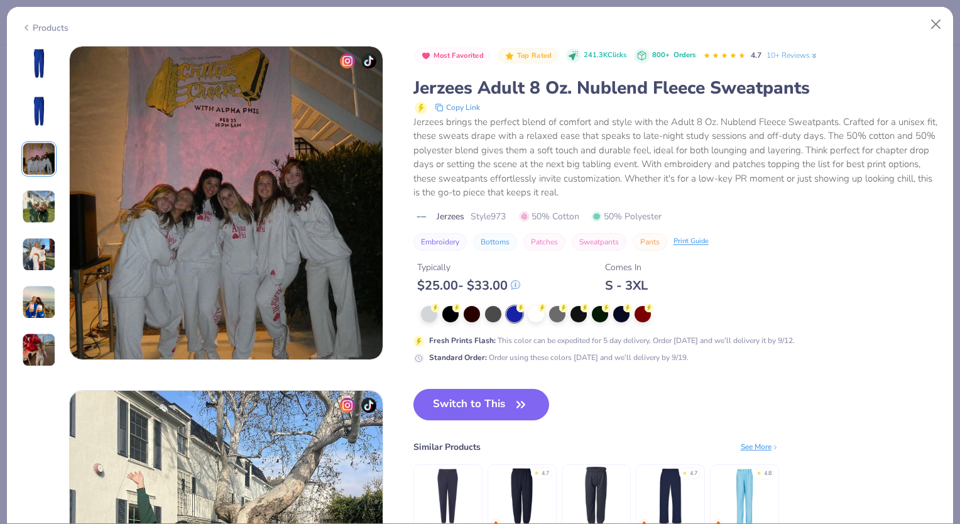
click at [46, 308] on img at bounding box center [39, 302] width 34 height 34
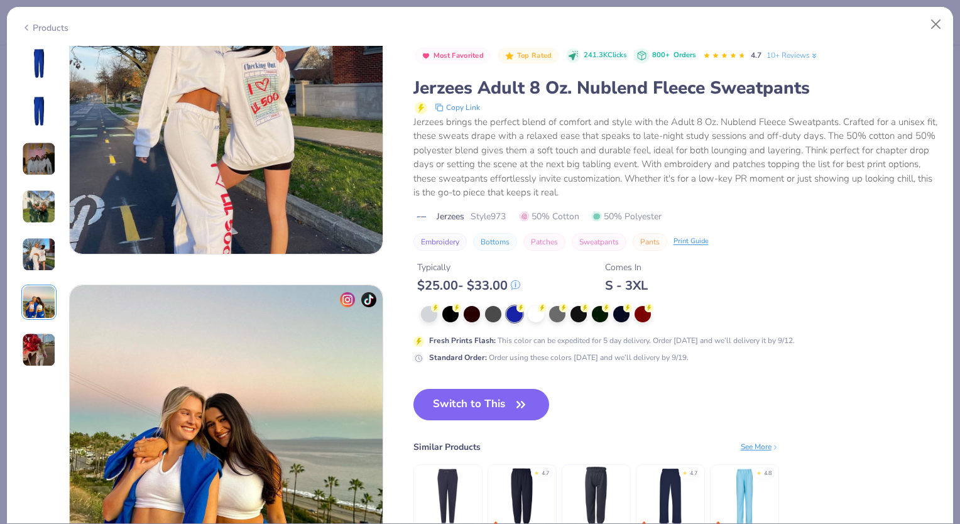
scroll to position [1721, 0]
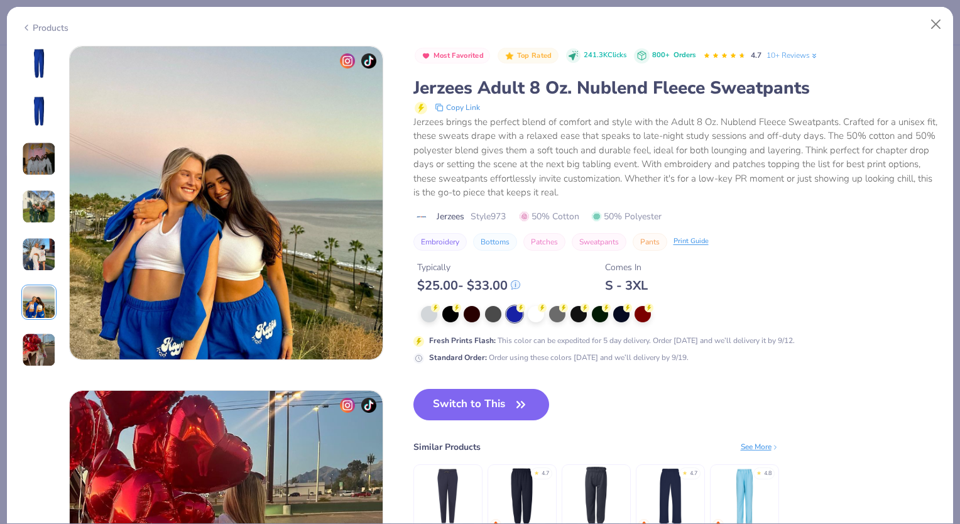
click at [30, 347] on img at bounding box center [39, 350] width 34 height 34
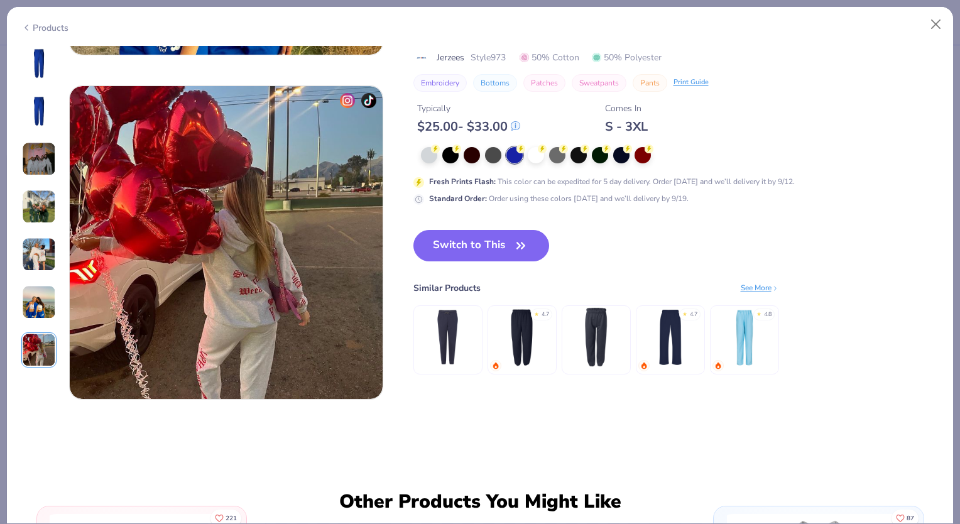
scroll to position [2065, 0]
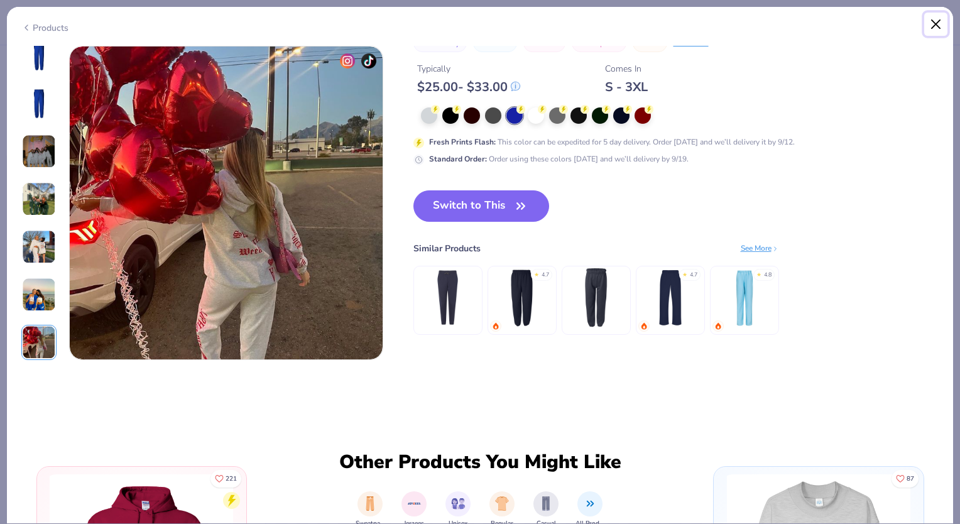
click at [930, 31] on button "Close" at bounding box center [936, 25] width 24 height 24
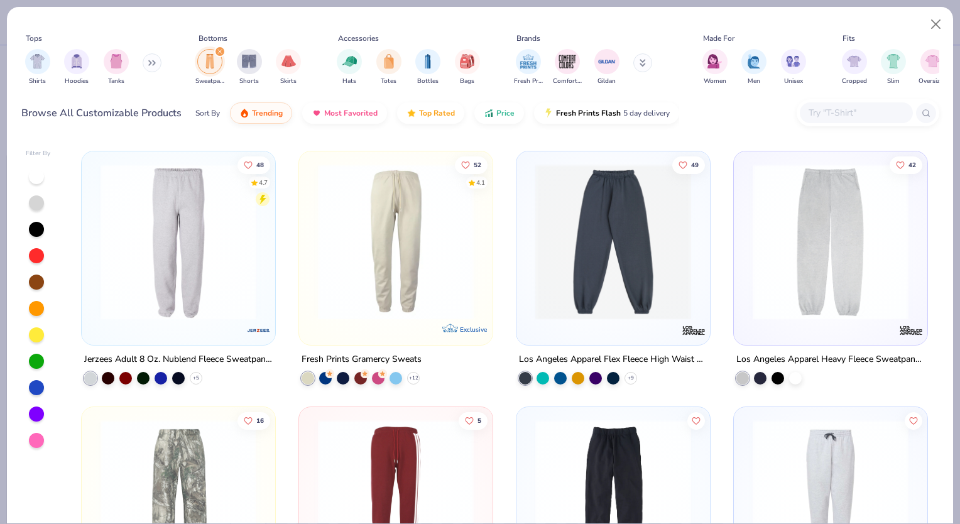
click at [653, 286] on img at bounding box center [613, 242] width 168 height 156
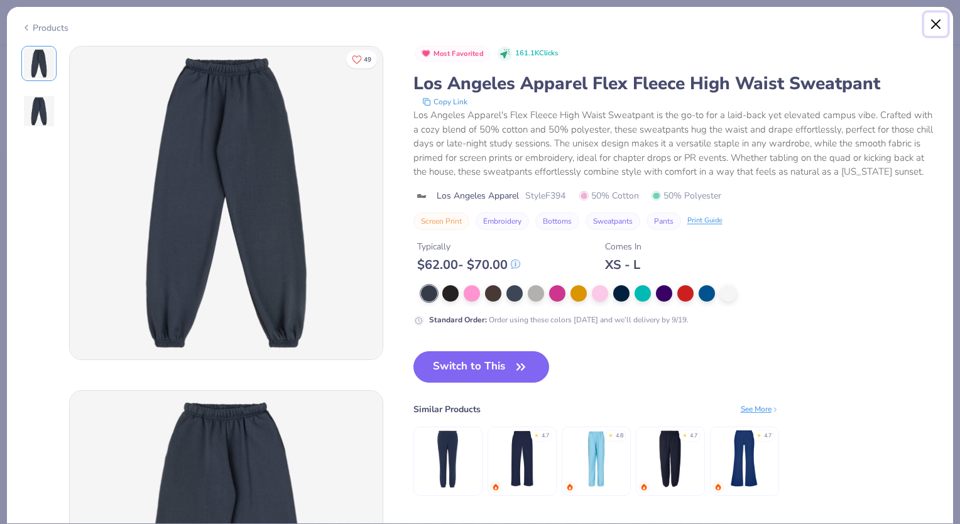
click at [932, 26] on button "Close" at bounding box center [936, 25] width 24 height 24
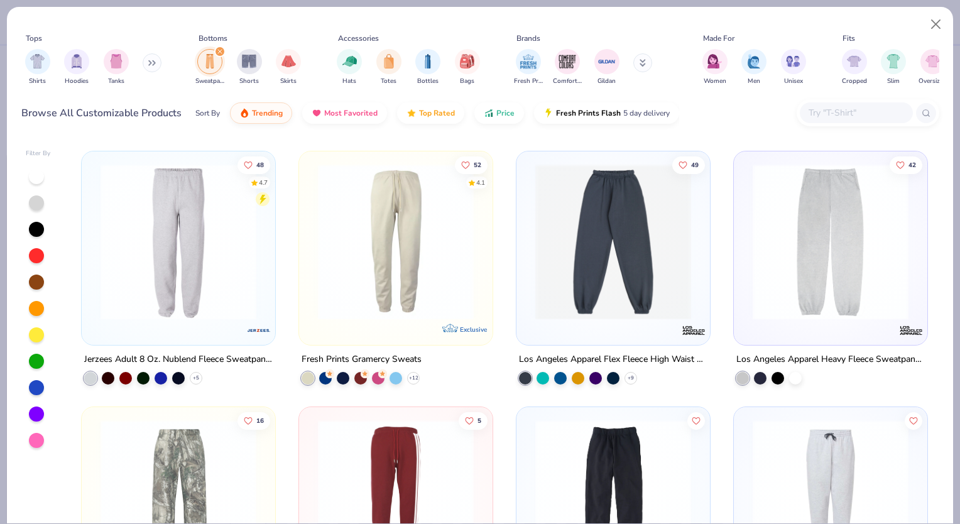
click at [827, 300] on img at bounding box center [830, 242] width 168 height 156
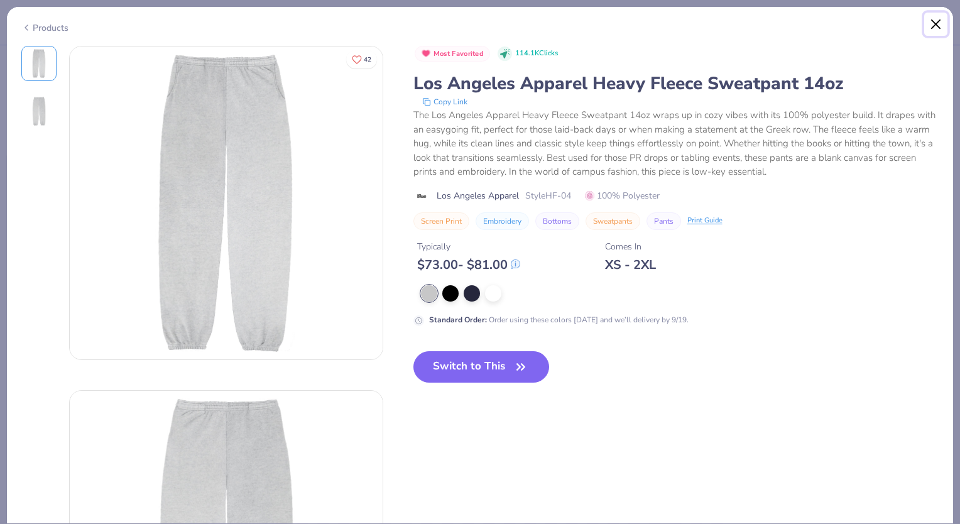
click at [938, 27] on button "Close" at bounding box center [936, 25] width 24 height 24
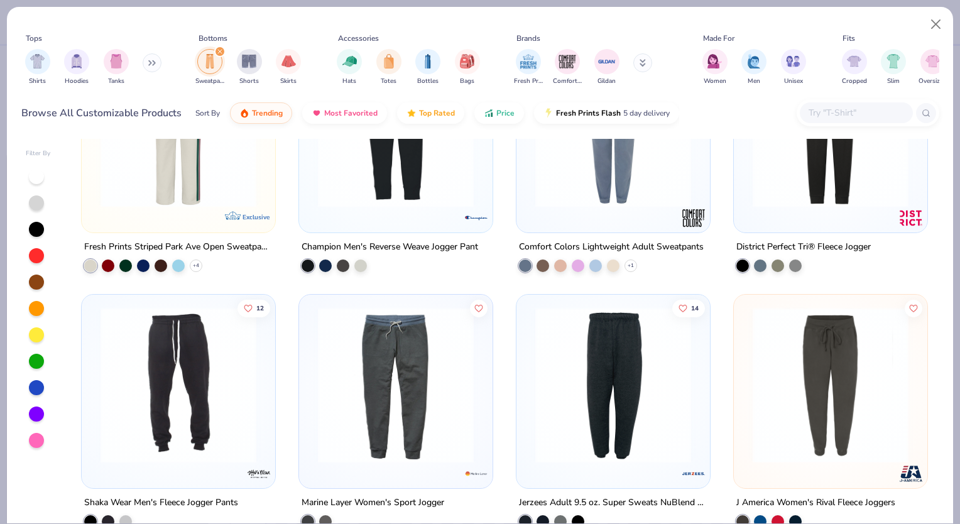
scroll to position [990, 0]
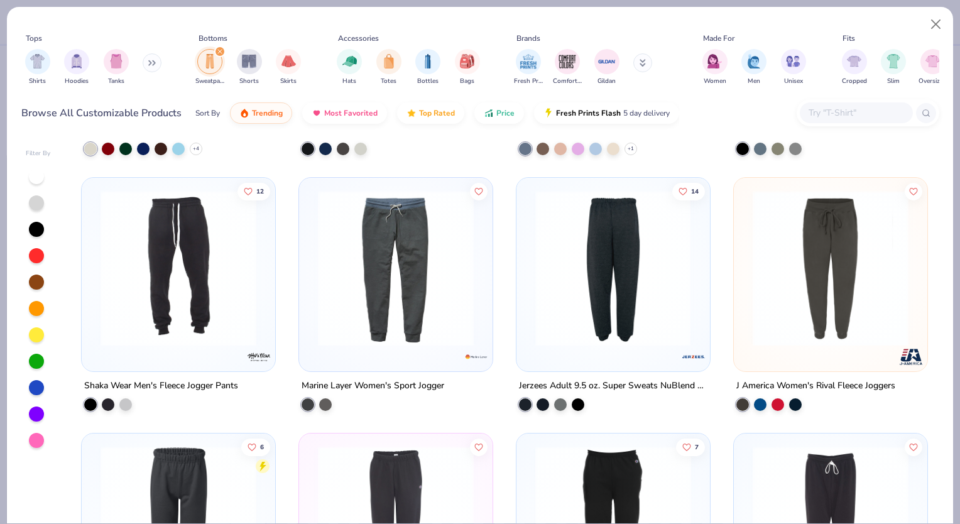
click at [619, 270] on img at bounding box center [613, 268] width 168 height 156
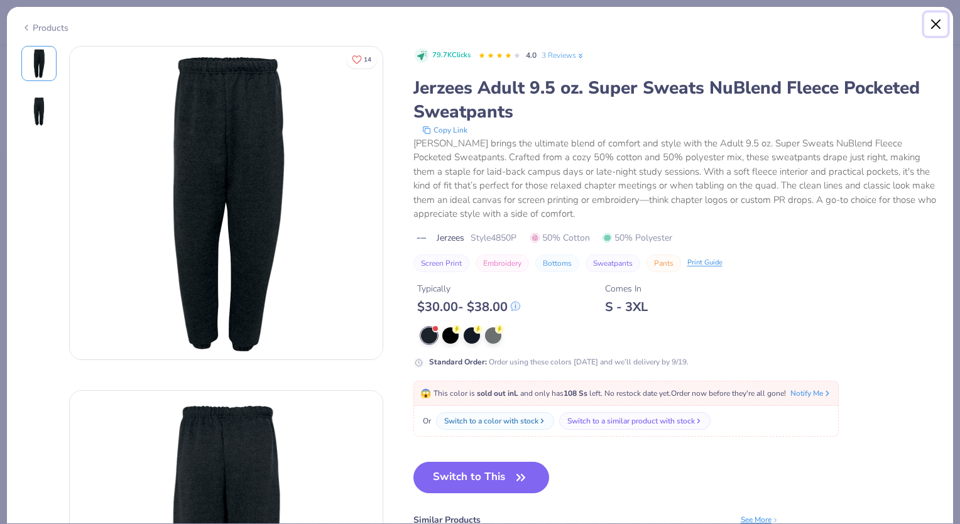
click at [930, 19] on button "Close" at bounding box center [936, 25] width 24 height 24
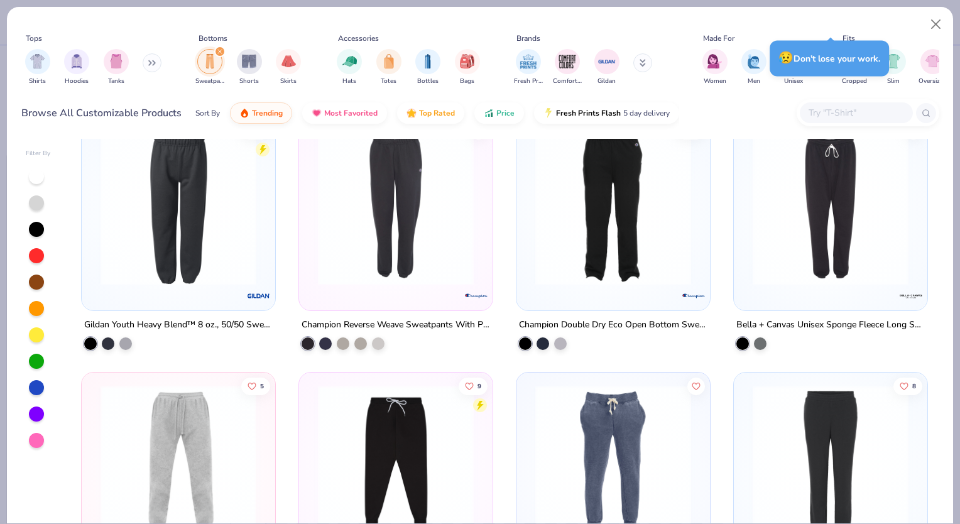
scroll to position [1409, 0]
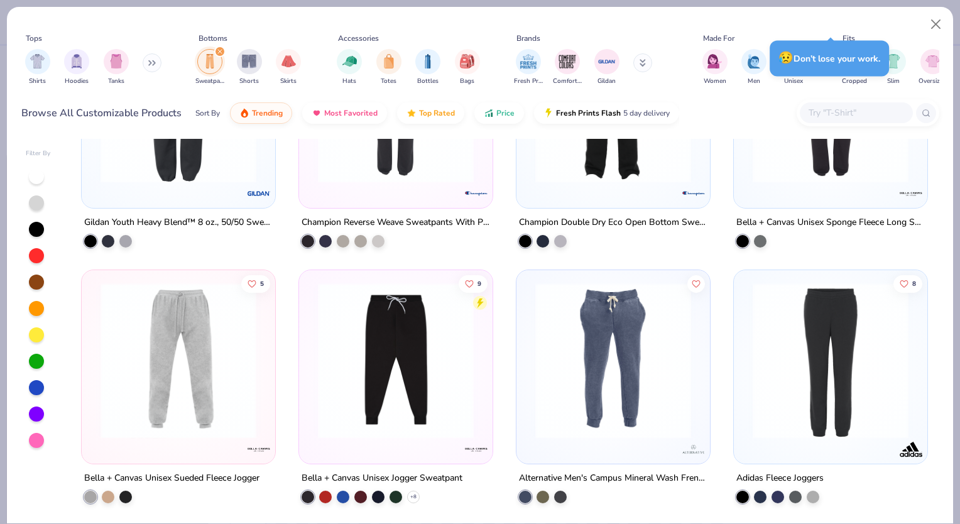
click at [427, 423] on img at bounding box center [396, 360] width 168 height 156
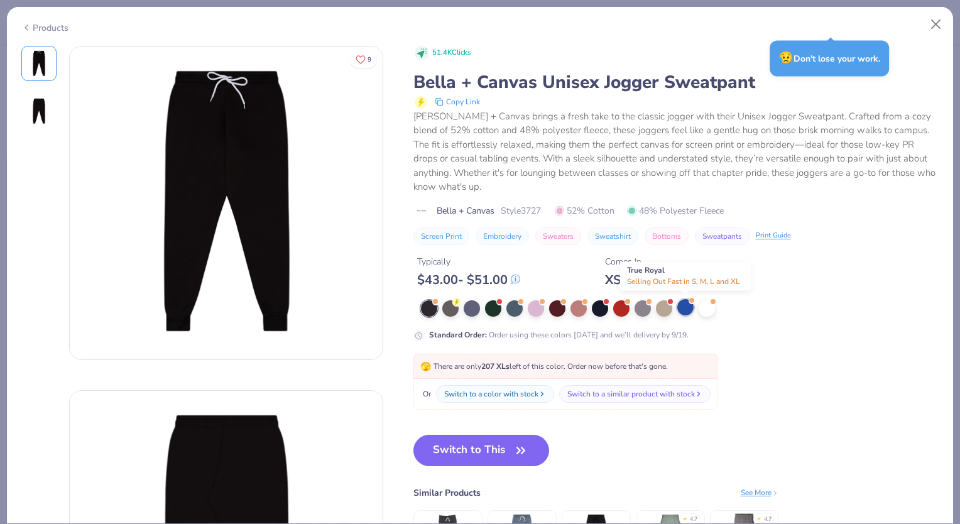
click at [687, 304] on div at bounding box center [685, 307] width 16 height 16
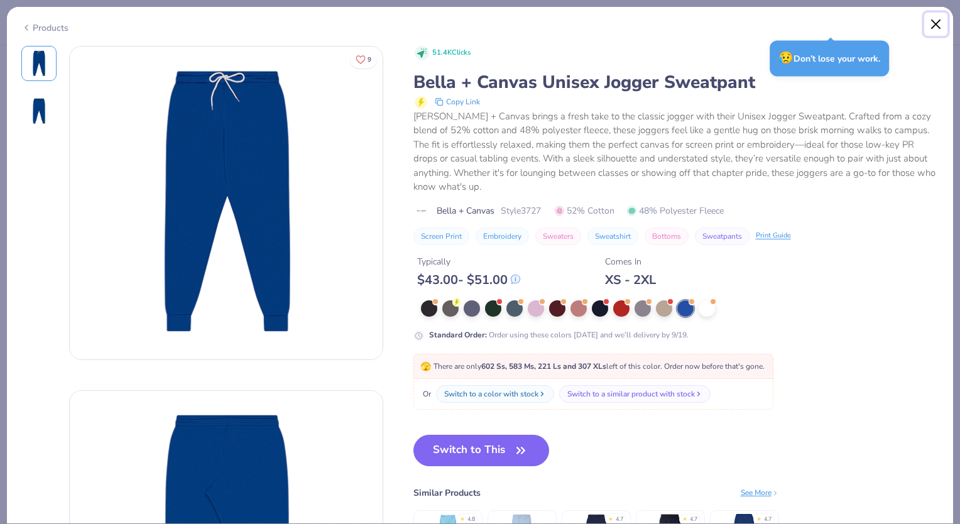
click at [935, 19] on button "Close" at bounding box center [936, 25] width 24 height 24
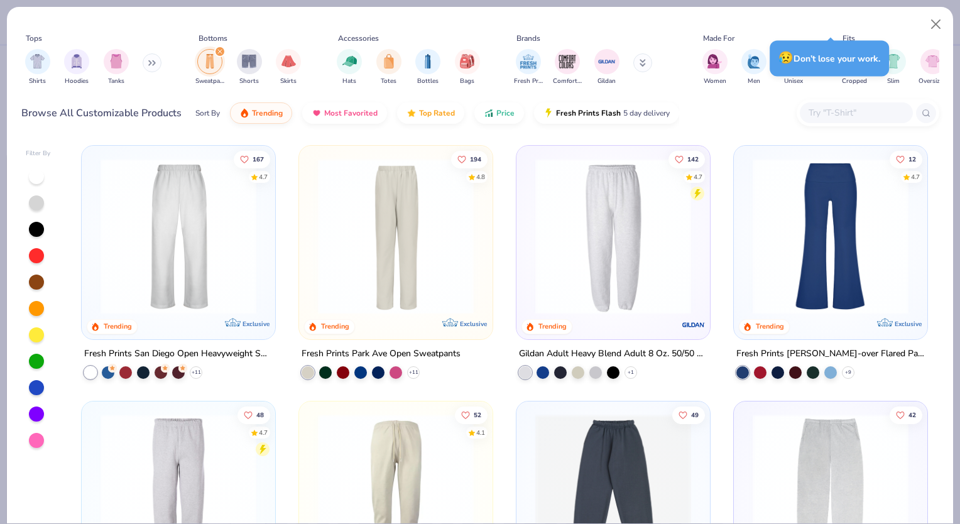
click at [636, 298] on img at bounding box center [613, 236] width 168 height 156
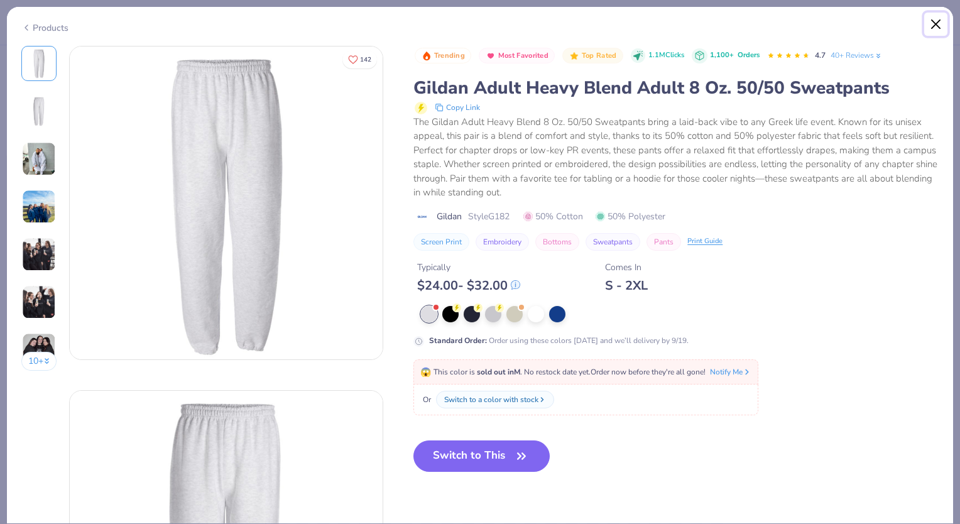
click at [945, 25] on button "Close" at bounding box center [936, 25] width 24 height 24
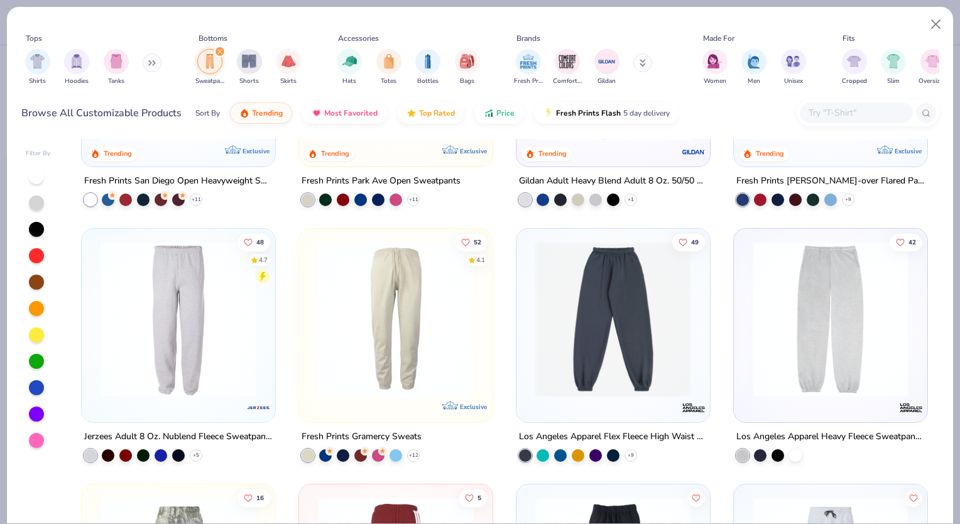
scroll to position [173, 0]
click at [192, 337] on img at bounding box center [178, 319] width 168 height 156
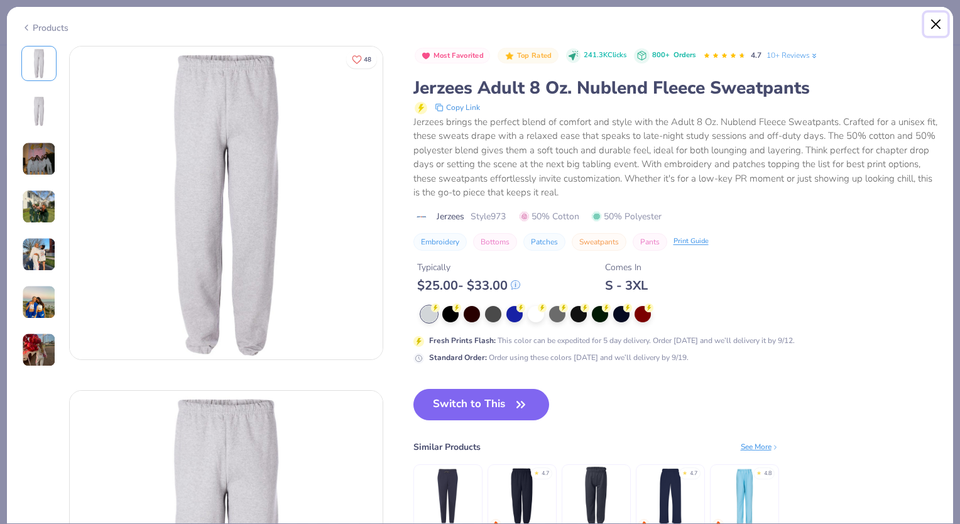
click at [935, 32] on button "Close" at bounding box center [936, 25] width 24 height 24
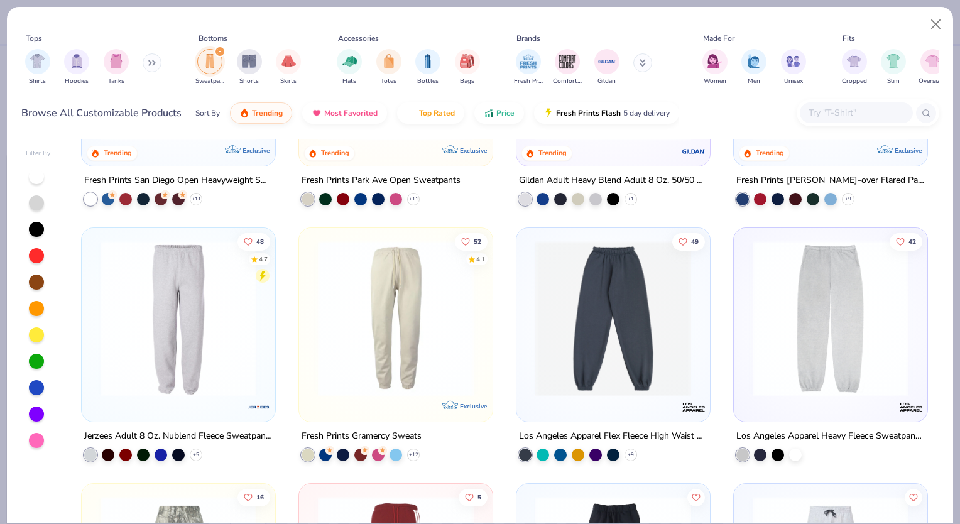
click at [433, 340] on img at bounding box center [396, 319] width 168 height 156
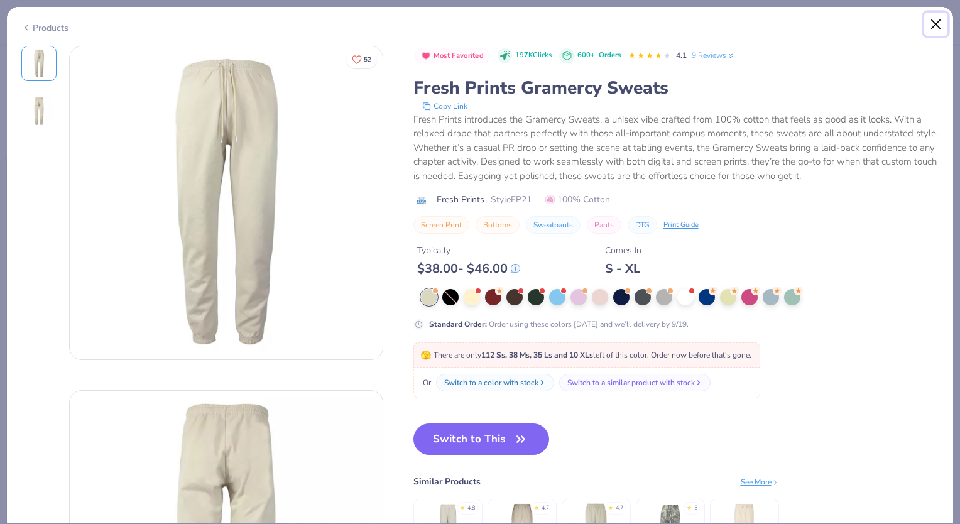
click at [940, 14] on button "Close" at bounding box center [936, 25] width 24 height 24
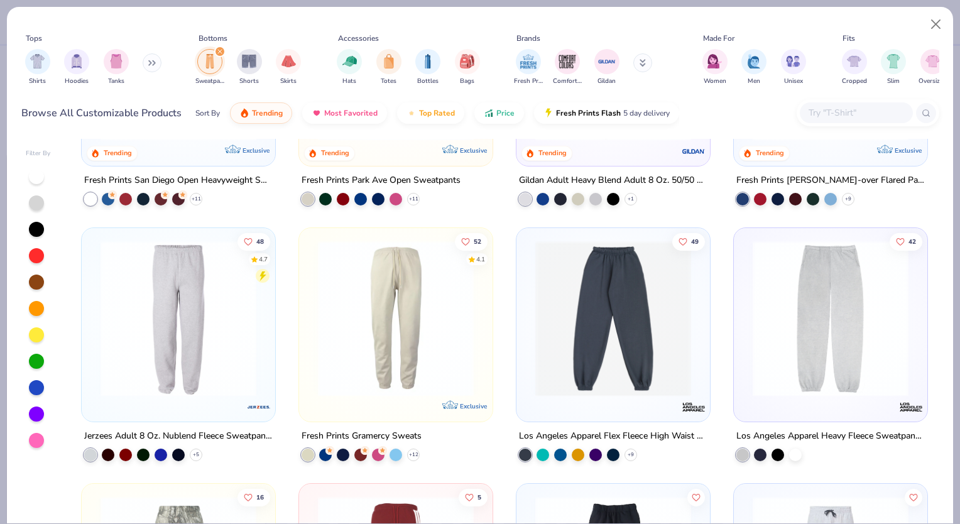
click at [803, 352] on img at bounding box center [830, 319] width 168 height 156
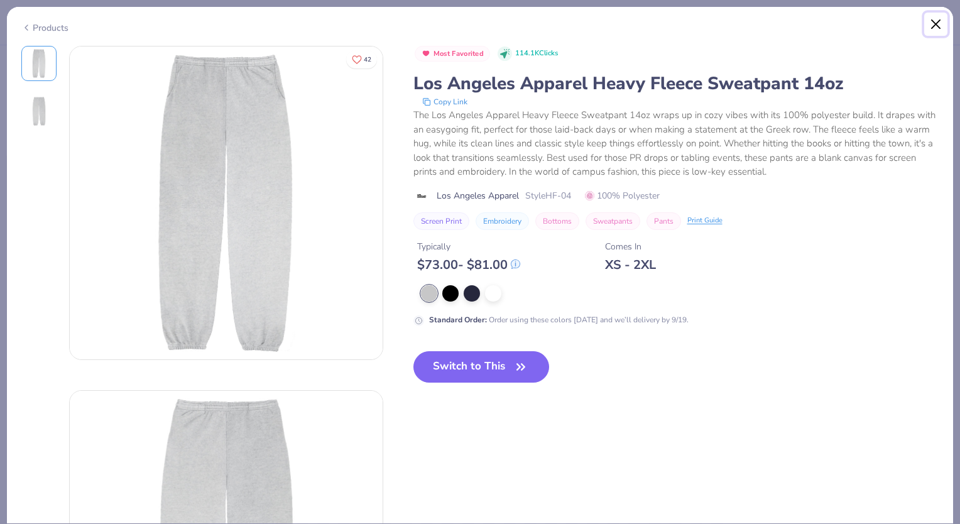
click at [931, 31] on button "Close" at bounding box center [936, 25] width 24 height 24
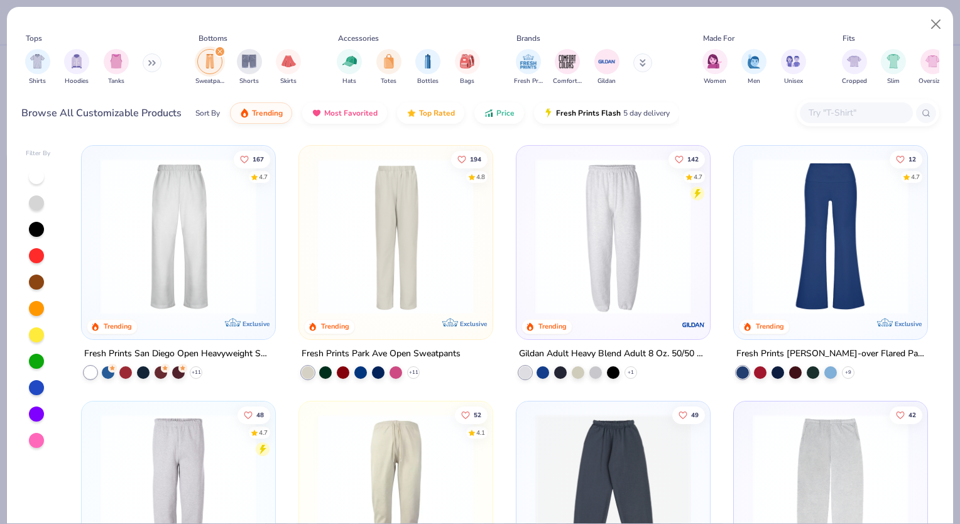
click at [185, 236] on img at bounding box center [178, 236] width 168 height 156
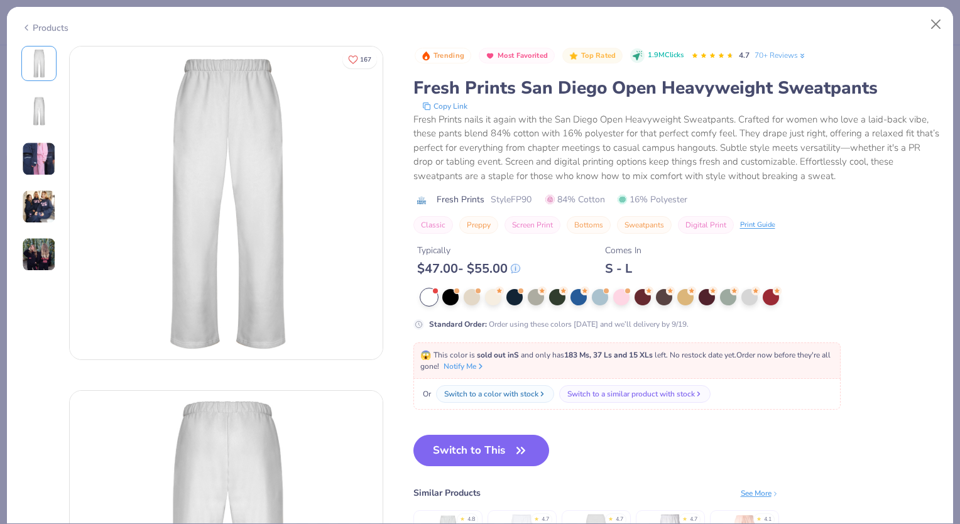
click at [948, 26] on div "Products" at bounding box center [480, 23] width 946 height 33
click at [935, 30] on button "Close" at bounding box center [936, 25] width 24 height 24
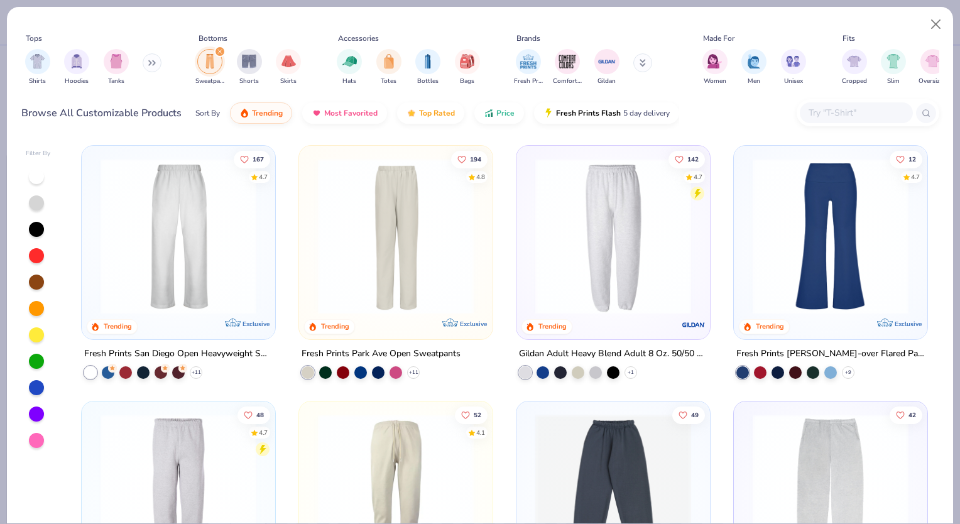
click at [435, 266] on img at bounding box center [396, 236] width 168 height 156
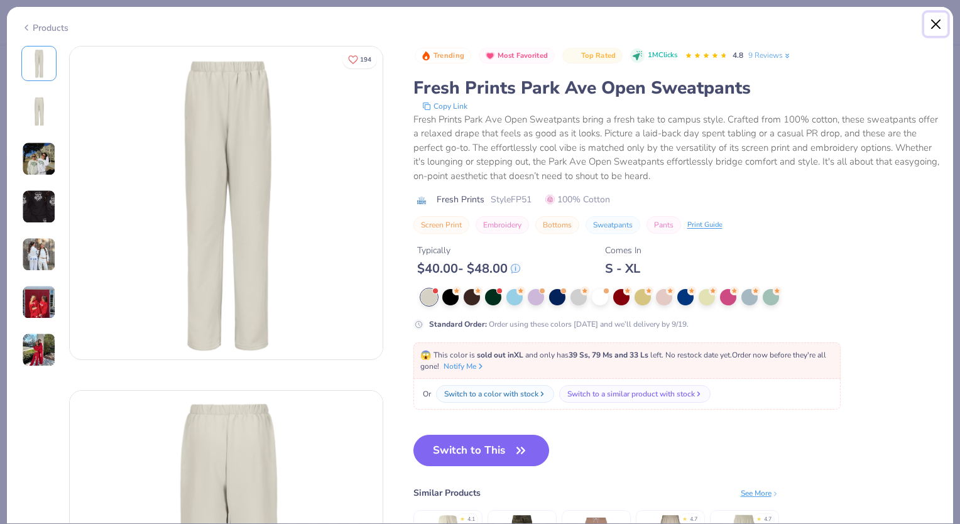
click at [942, 13] on button "Close" at bounding box center [936, 25] width 24 height 24
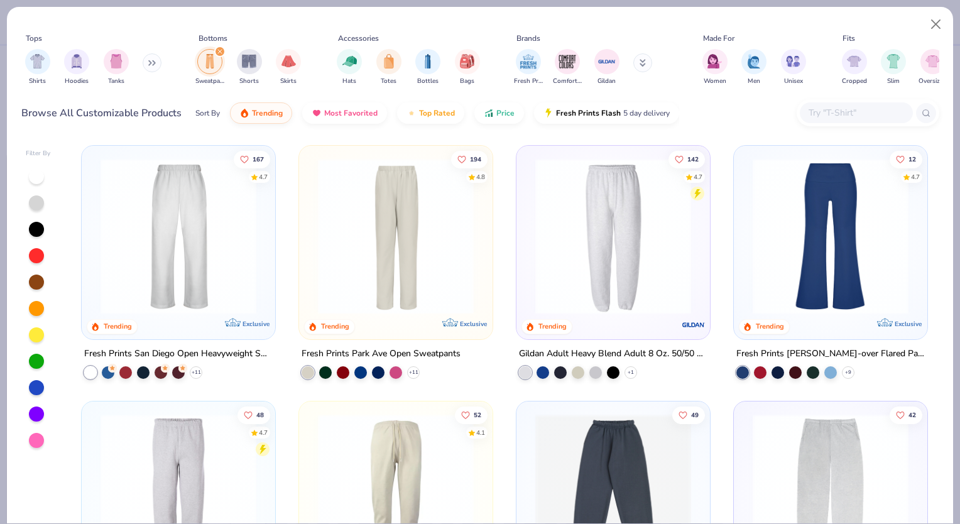
click at [812, 220] on img at bounding box center [830, 236] width 168 height 156
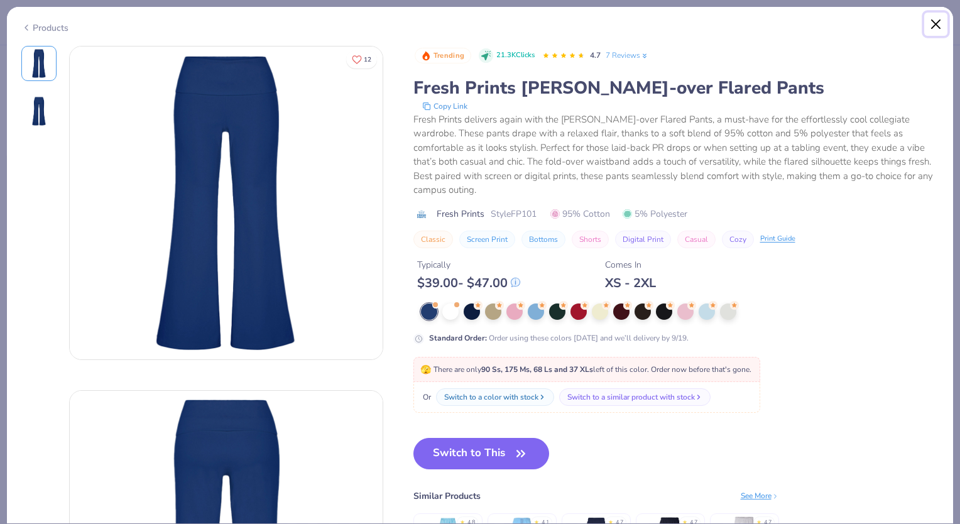
click at [937, 24] on button "Close" at bounding box center [936, 25] width 24 height 24
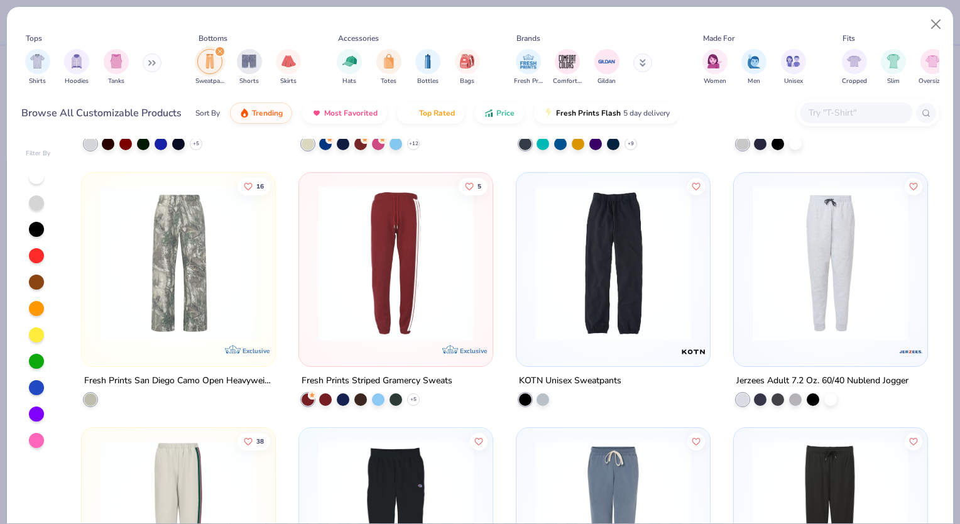
scroll to position [520, 0]
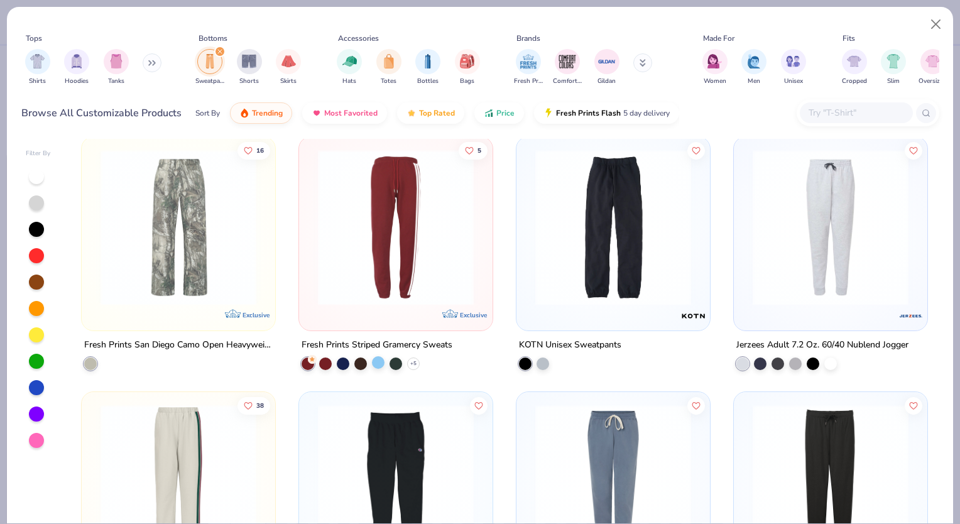
click at [374, 356] on div at bounding box center [378, 362] width 13 height 13
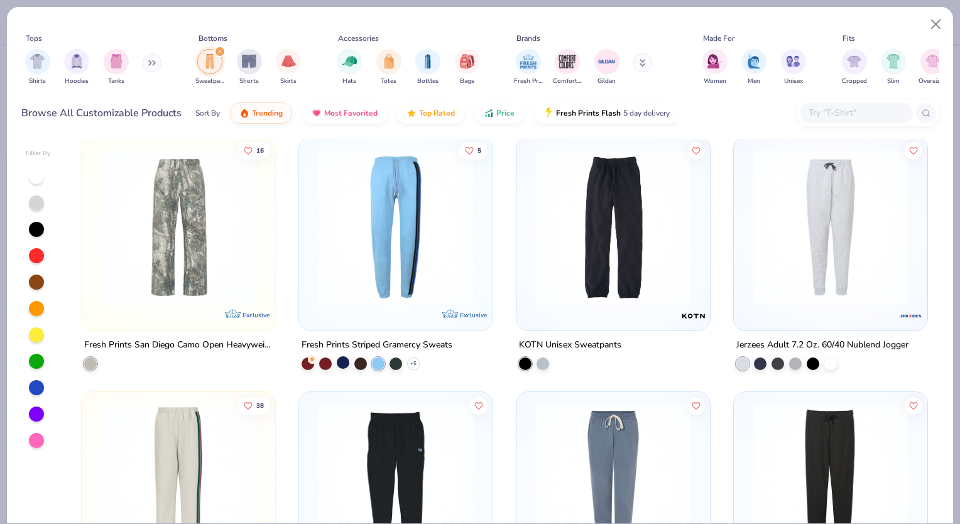
click at [340, 360] on div at bounding box center [343, 362] width 13 height 13
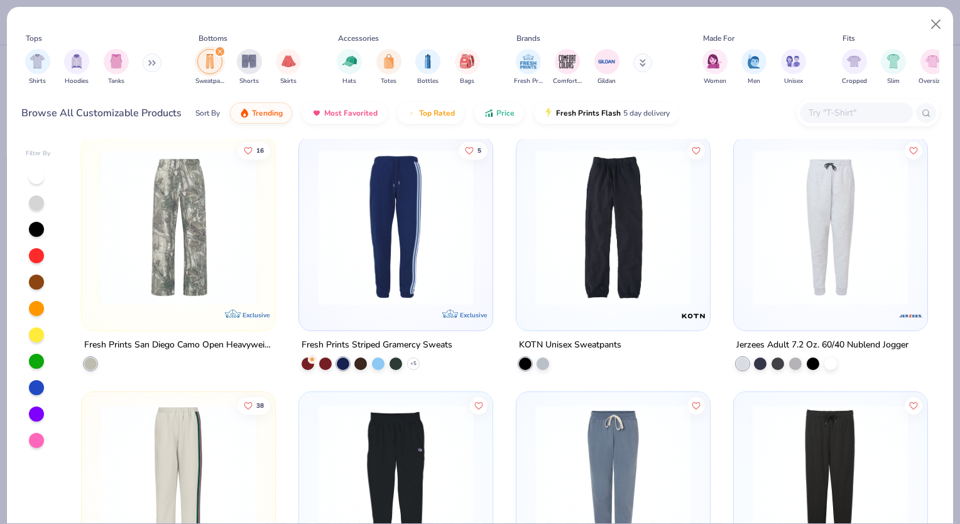
click at [408, 254] on img at bounding box center [396, 227] width 168 height 156
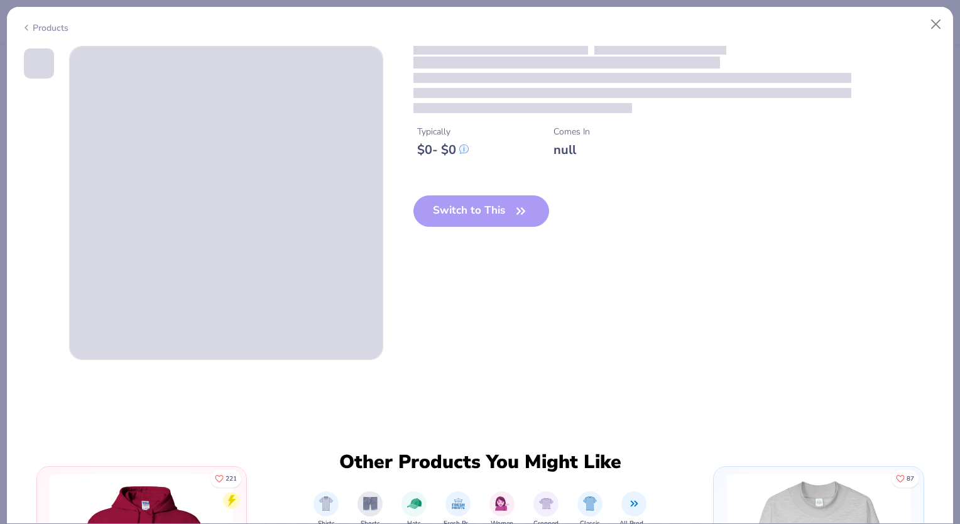
type textarea "x"
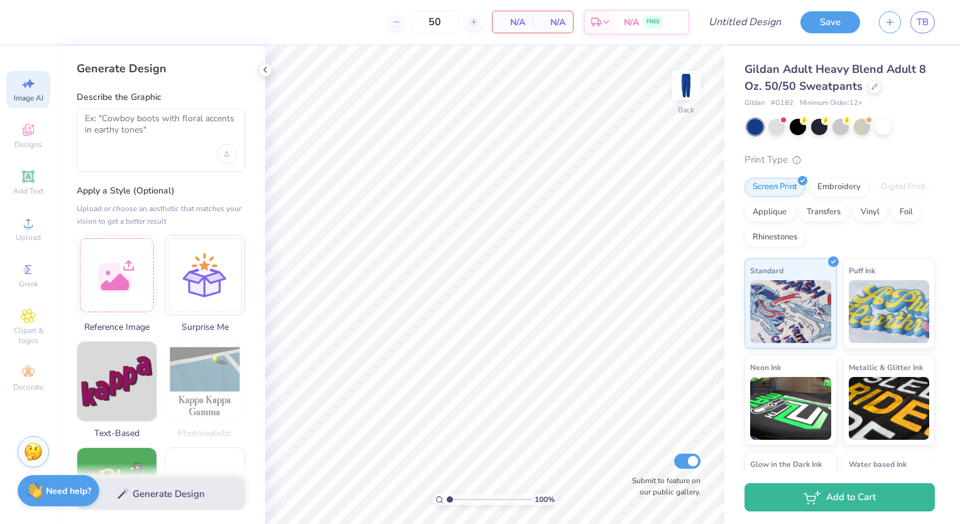
select select "4"
click at [445, 28] on input "50" at bounding box center [434, 22] width 49 height 23
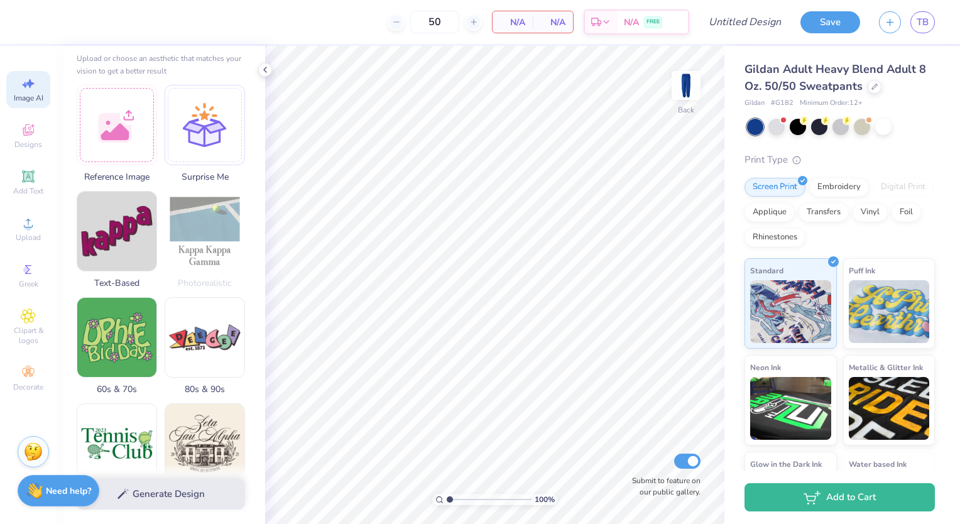
scroll to position [146, 0]
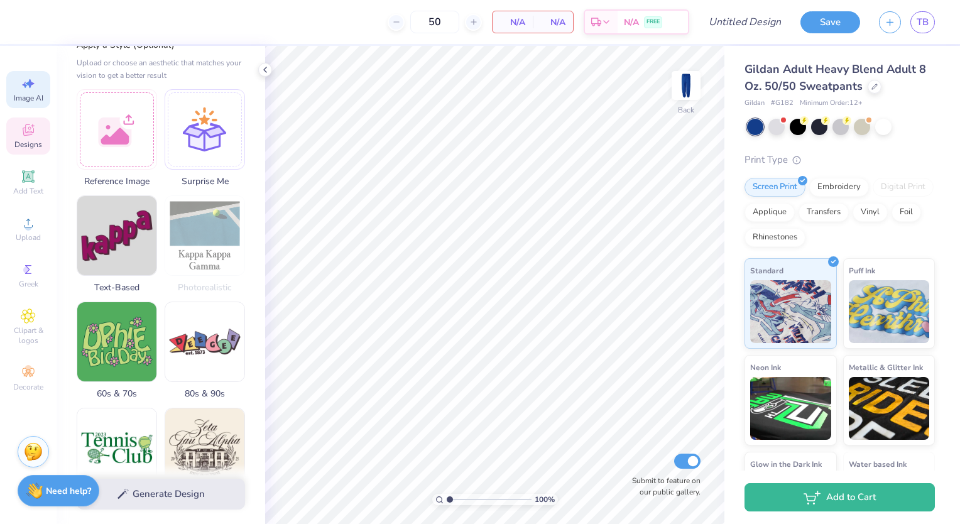
click at [20, 139] on span "Designs" at bounding box center [28, 144] width 28 height 10
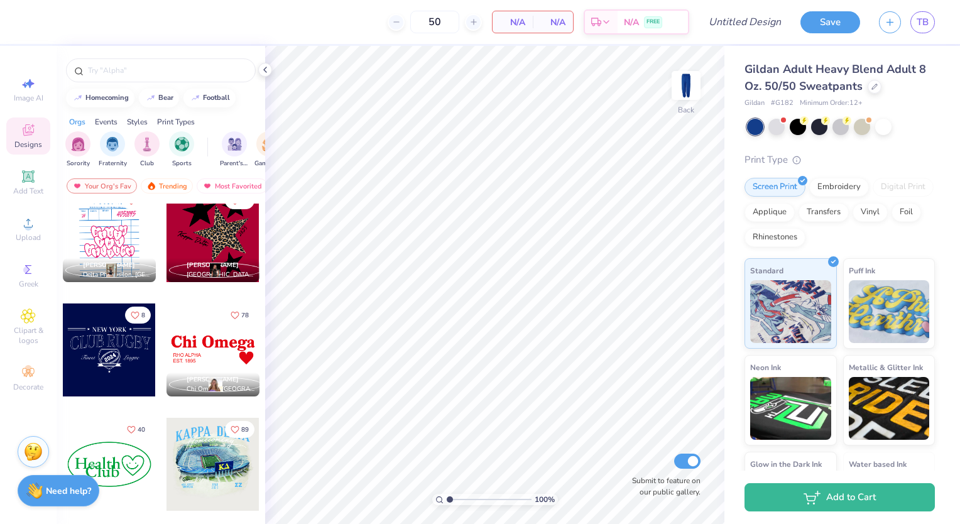
scroll to position [4244, 0]
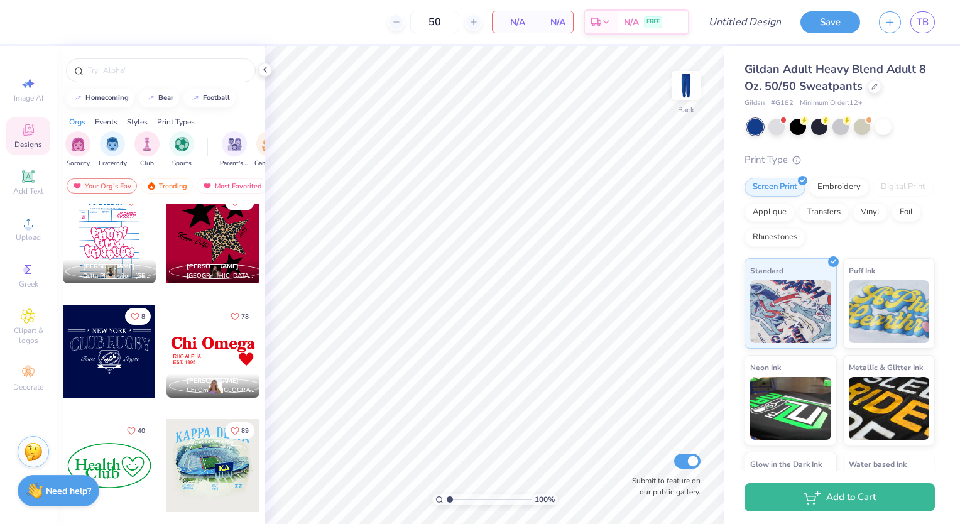
click at [212, 378] on span "Anna Brokaw" at bounding box center [213, 380] width 52 height 9
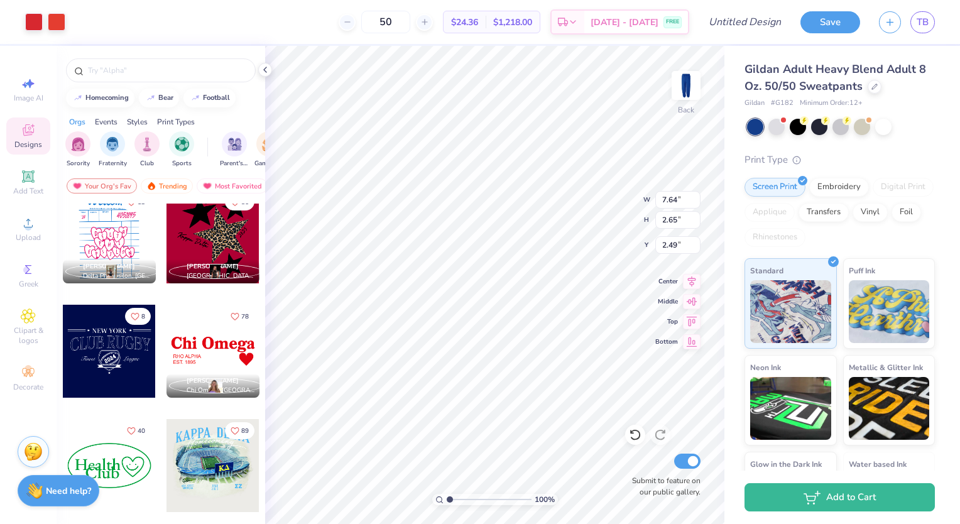
type input "5.04"
type input "6.28"
type input "2.18"
type input "5.51"
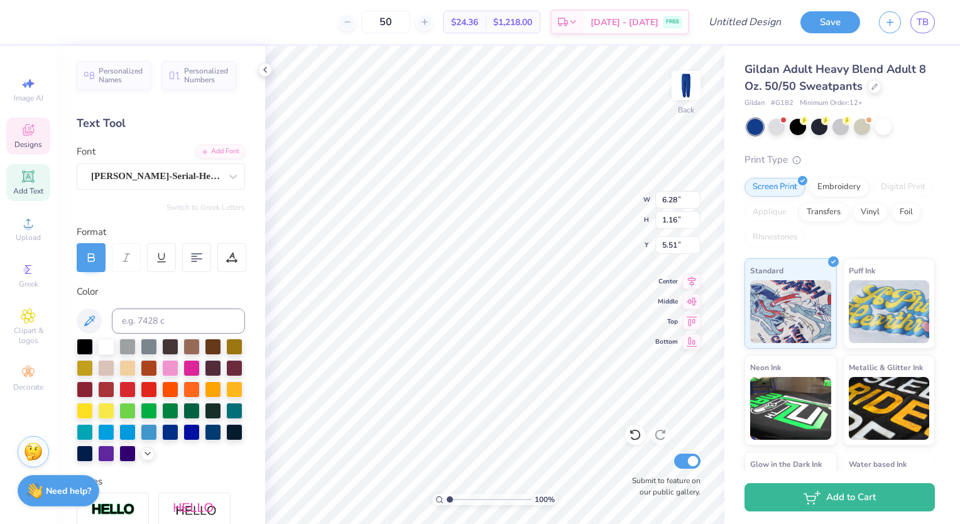
scroll to position [10, 1]
type textarea "C"
type textarea "SigmaTheta Tau"
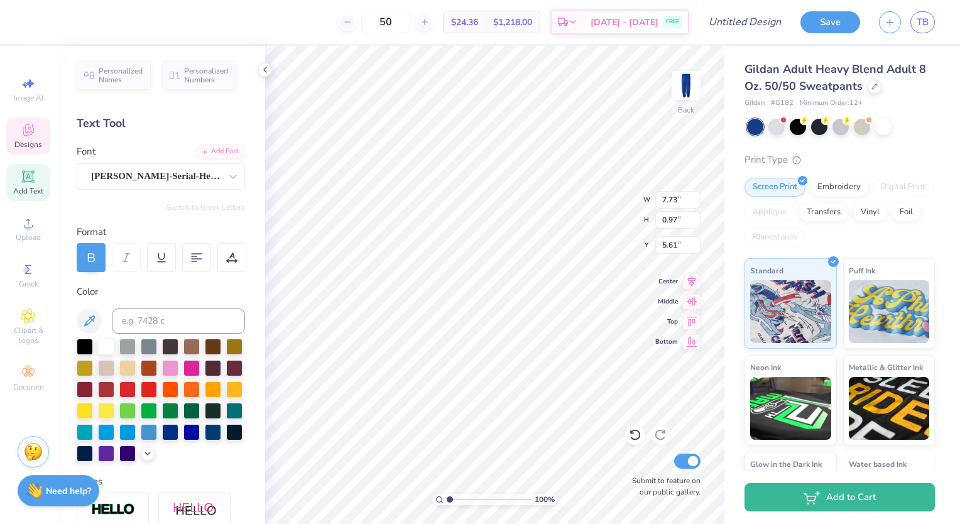
type input "1.07"
type input "0.98"
type input "6.71"
type input "7.59"
type input "0.95"
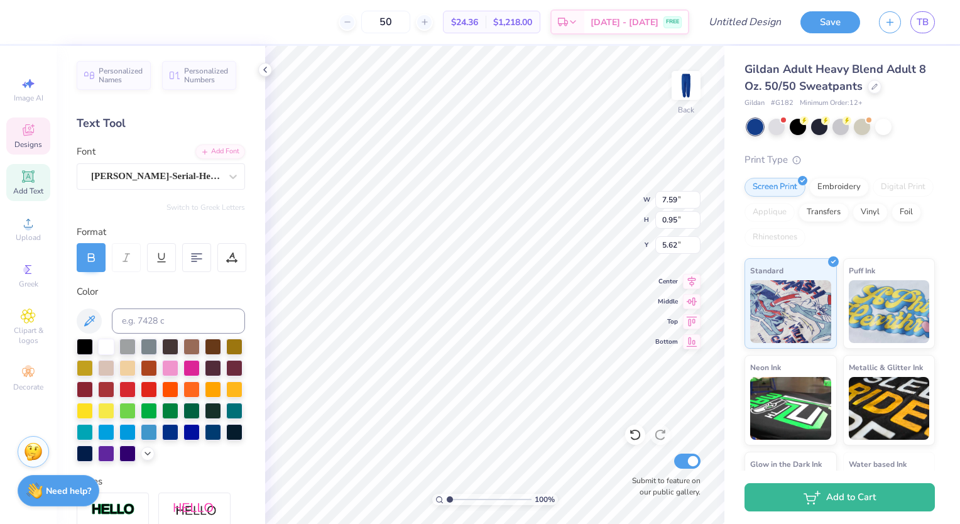
type input "5.62"
click at [638, 434] on icon at bounding box center [635, 434] width 13 height 13
type input "7.73"
type input "0.97"
type input "5.61"
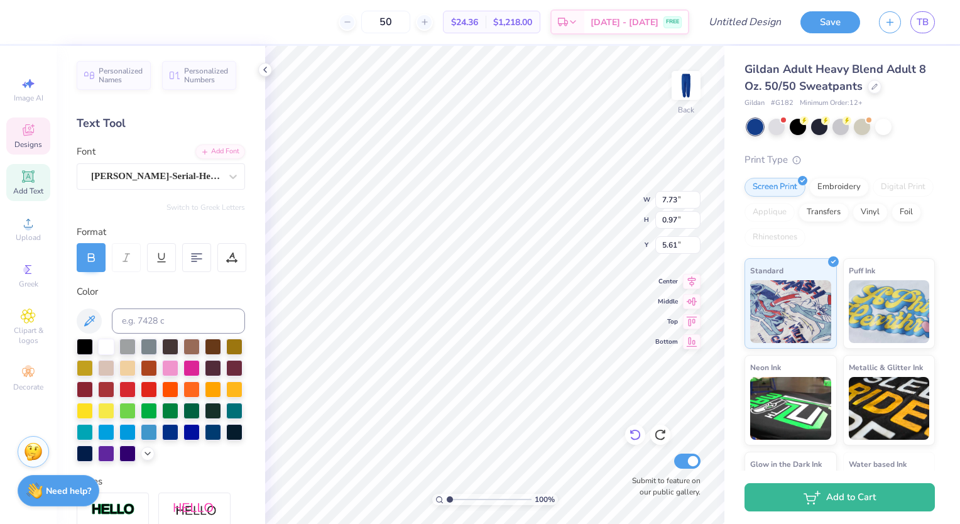
click at [635, 443] on div at bounding box center [635, 435] width 20 height 20
click at [656, 431] on icon at bounding box center [660, 434] width 13 height 13
type input "5.55"
type input "1.49"
type input "4.50"
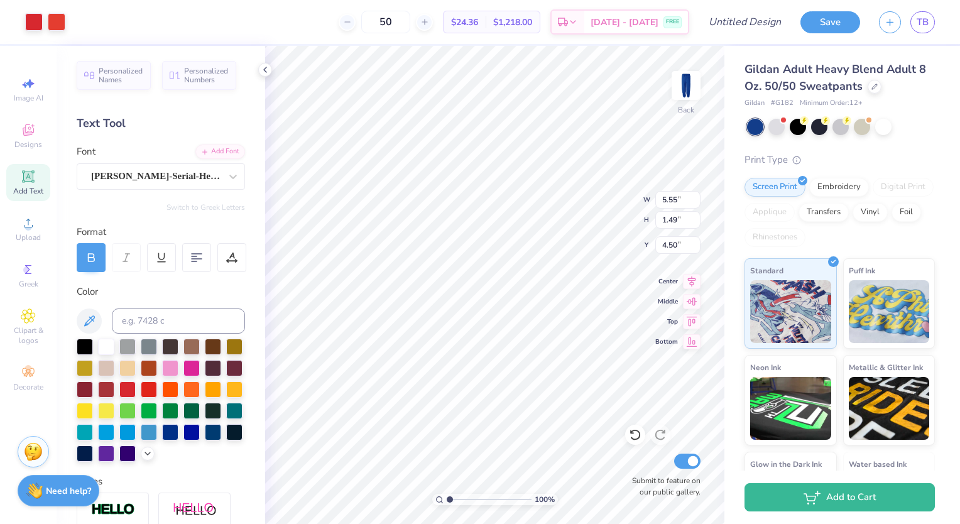
type input "6.68"
type input "1.79"
type input "4.54"
click at [98, 348] on div at bounding box center [106, 345] width 16 height 16
click at [641, 436] on icon at bounding box center [635, 434] width 13 height 13
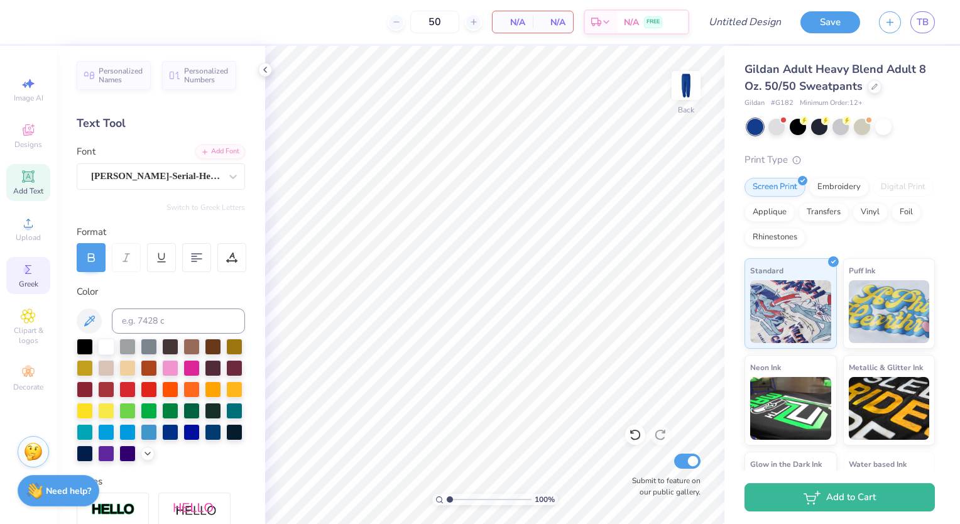
click at [28, 281] on span "Greek" at bounding box center [28, 284] width 19 height 10
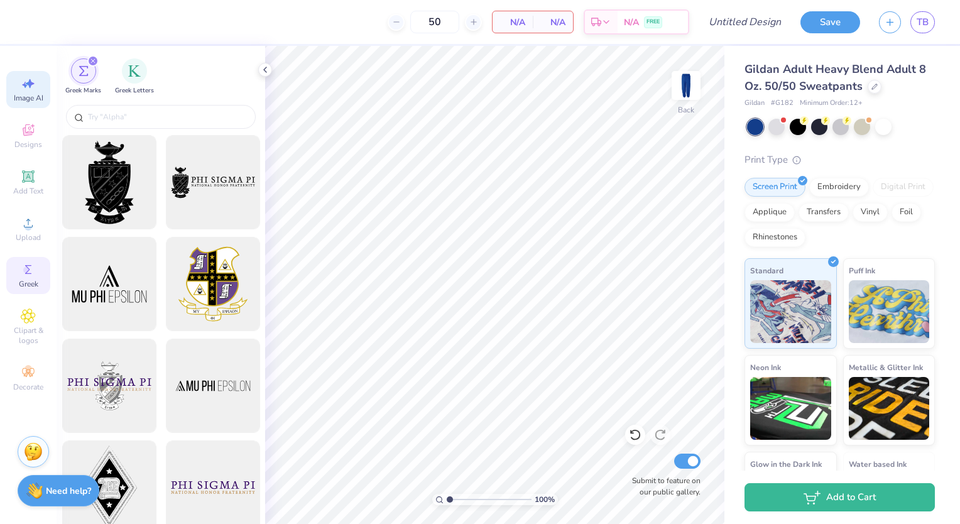
click at [21, 93] on span "Image AI" at bounding box center [29, 98] width 30 height 10
select select "4"
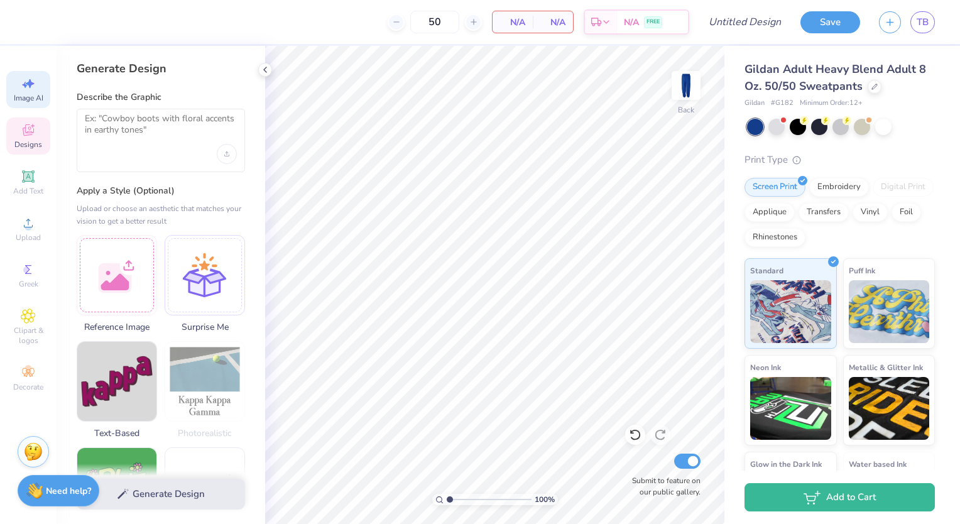
click at [33, 136] on icon at bounding box center [28, 129] width 15 height 15
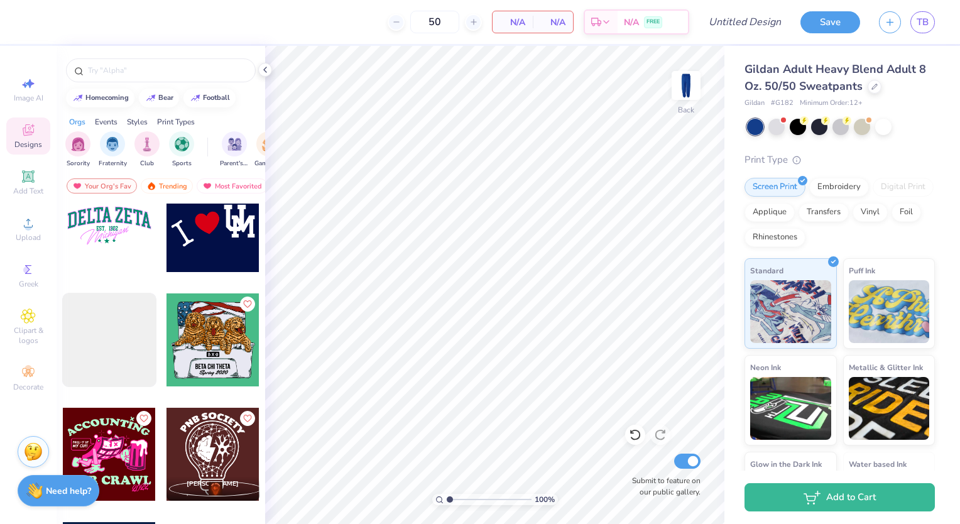
scroll to position [8044, 0]
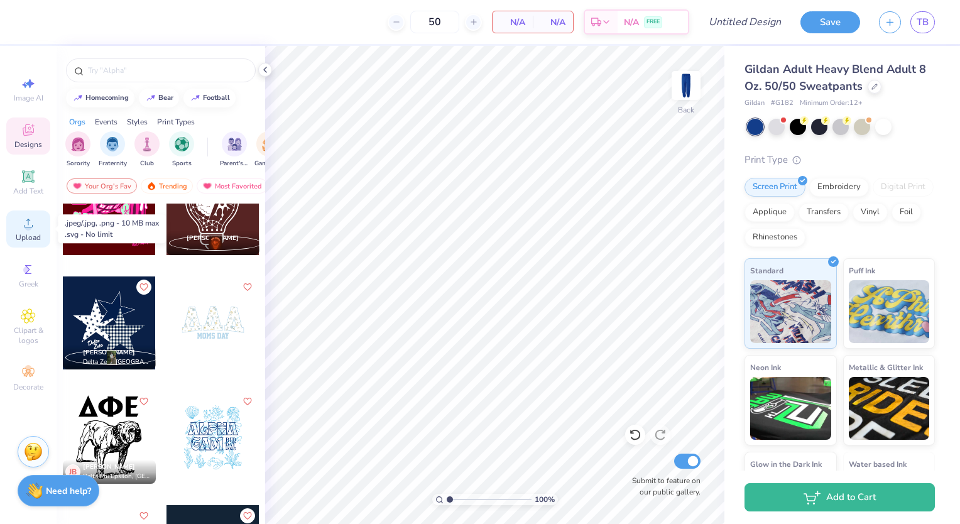
click at [30, 215] on icon at bounding box center [28, 222] width 15 height 15
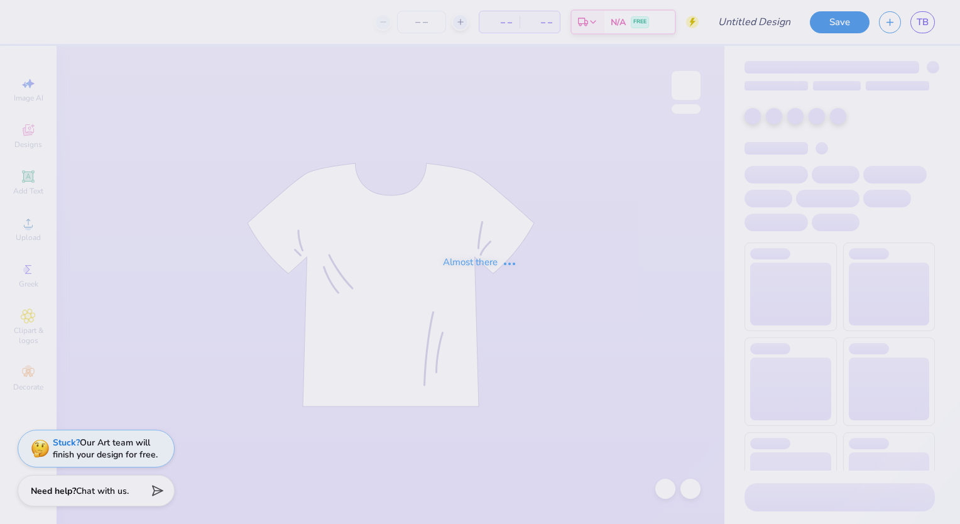
type input "70th (3)"
type input "43"
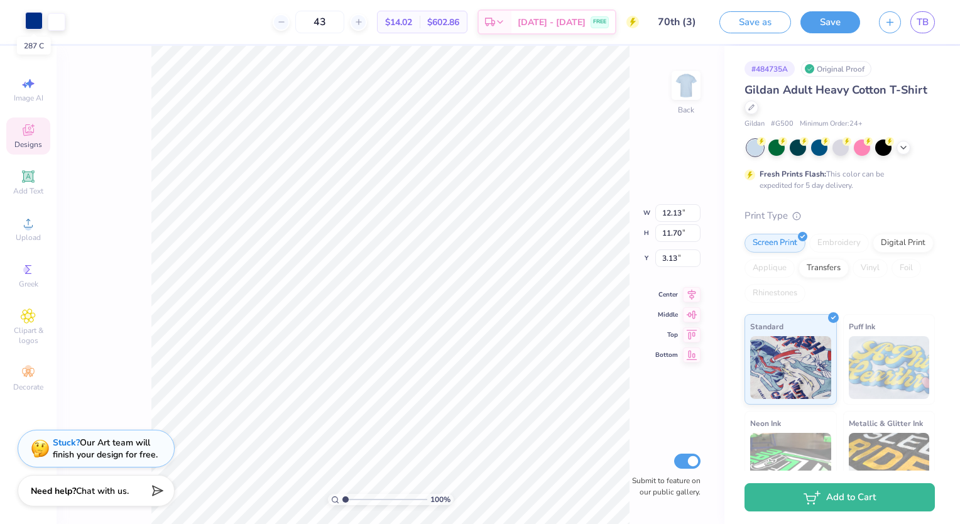
click at [33, 16] on div at bounding box center [34, 21] width 18 height 18
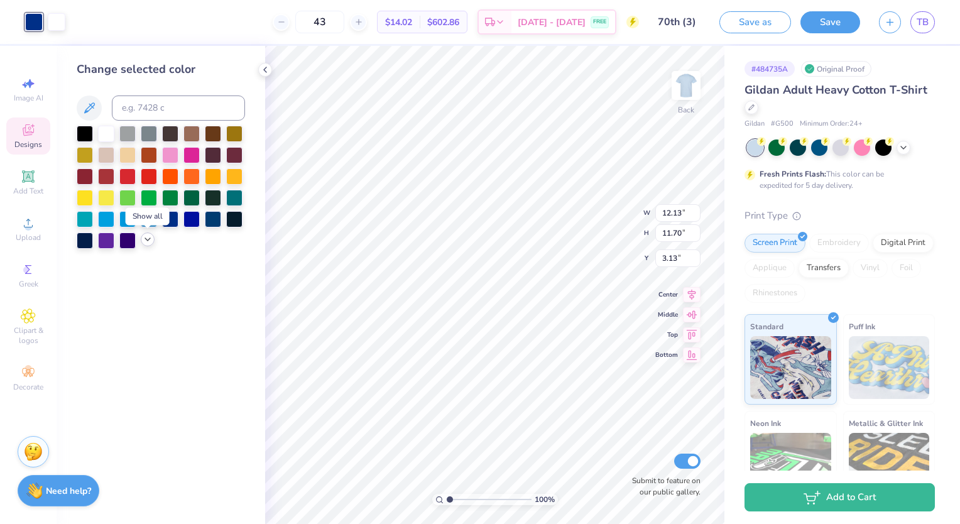
click at [153, 237] on div at bounding box center [148, 239] width 14 height 14
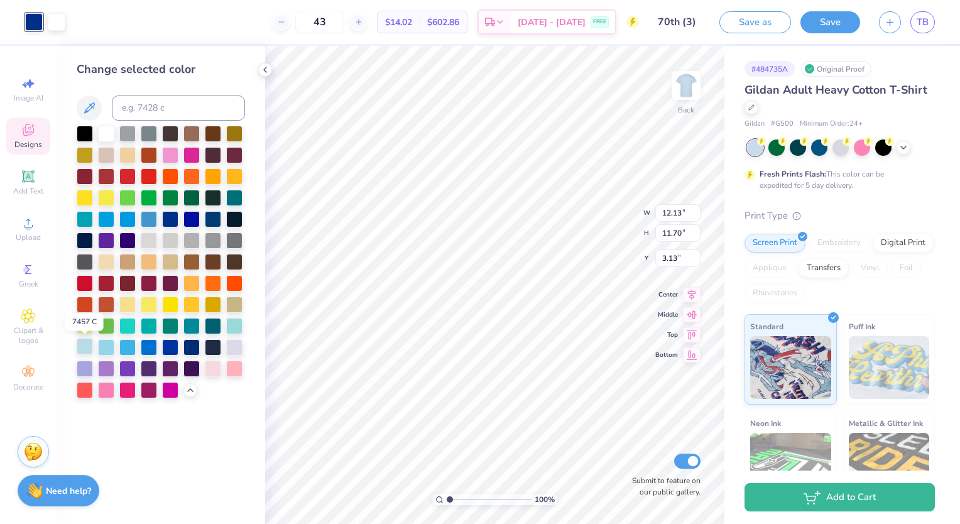
click at [88, 348] on div at bounding box center [85, 346] width 16 height 16
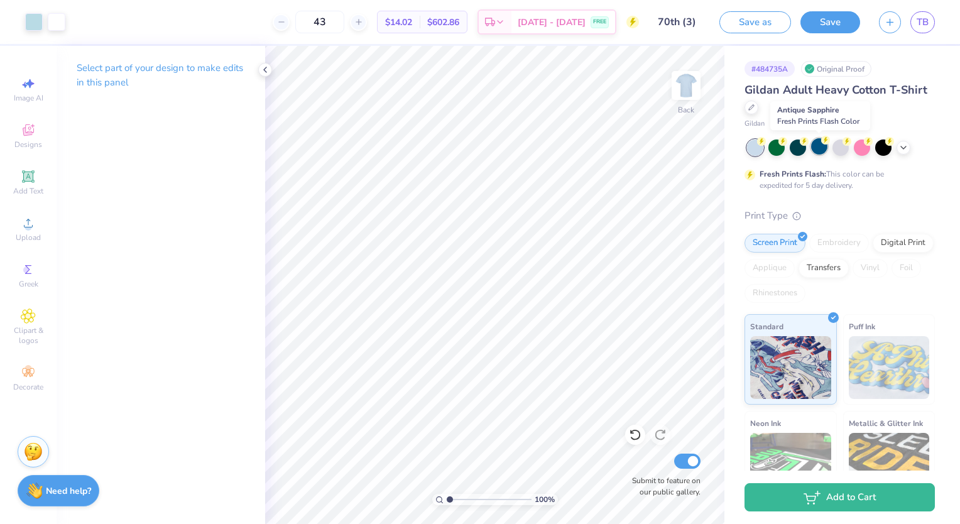
click at [821, 150] on div at bounding box center [819, 146] width 16 height 16
click at [899, 144] on icon at bounding box center [903, 146] width 10 height 10
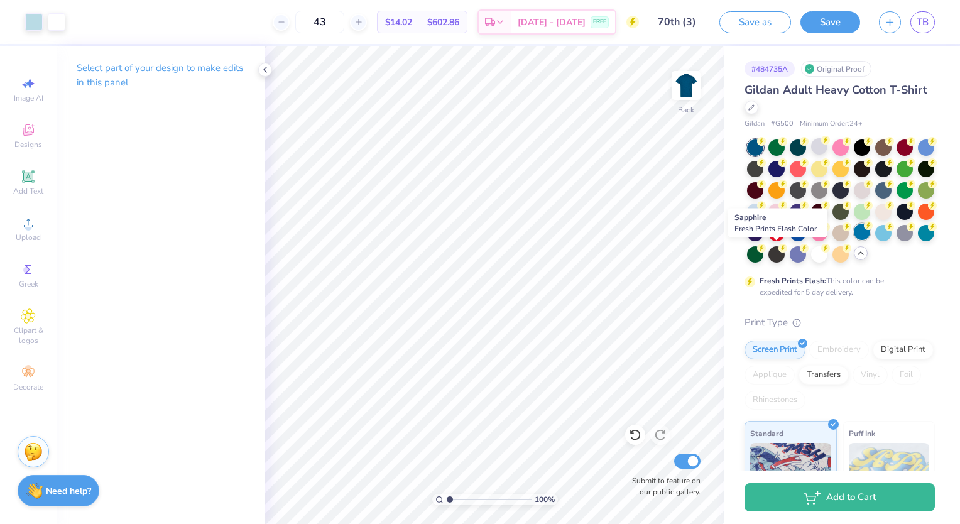
click at [854, 240] on div at bounding box center [862, 232] width 16 height 16
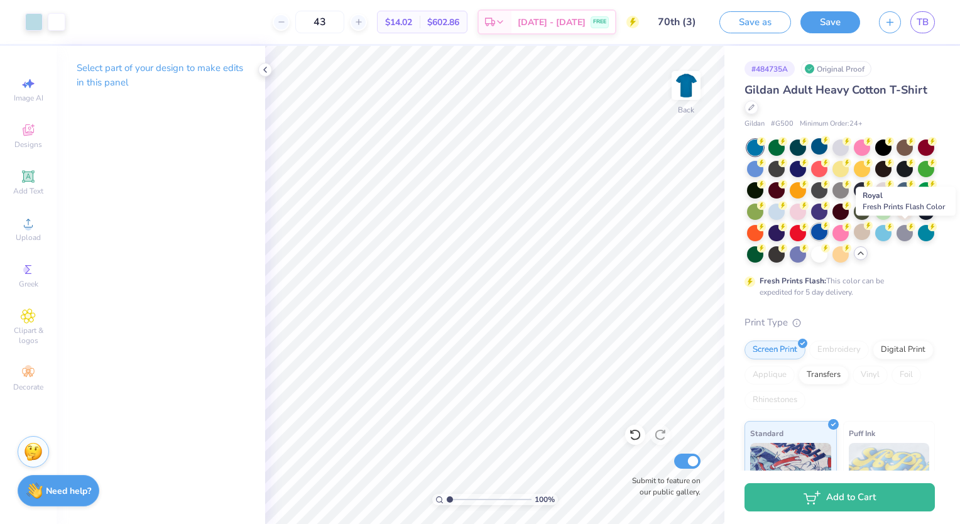
click at [827, 235] on div at bounding box center [819, 232] width 16 height 16
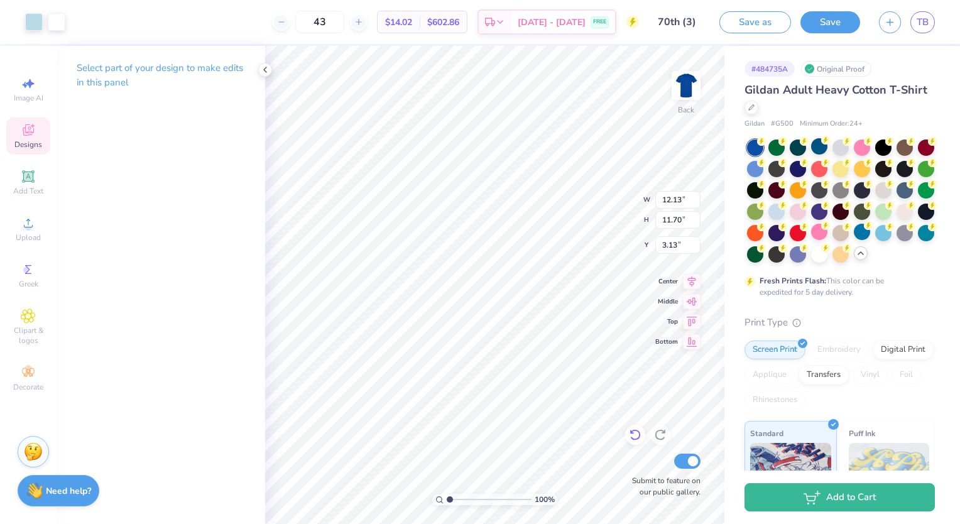
click at [636, 438] on icon at bounding box center [635, 434] width 13 height 13
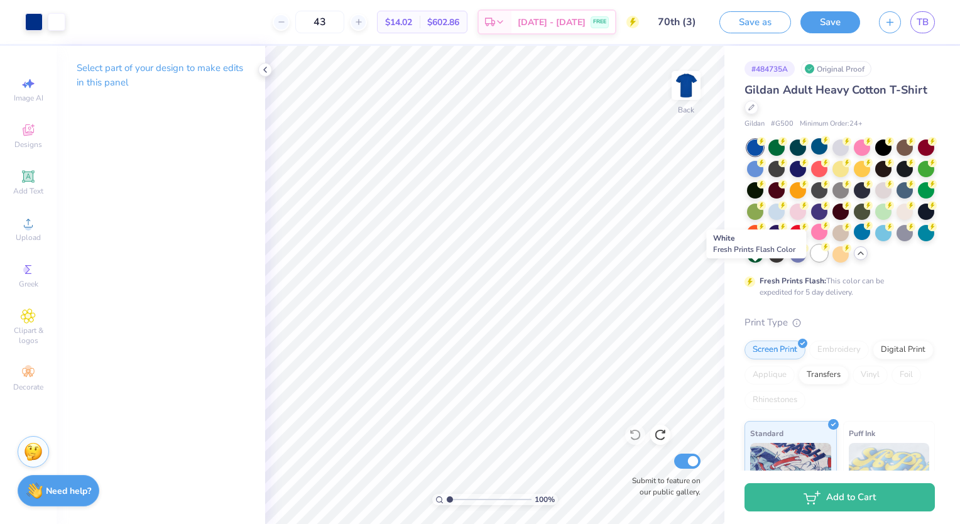
click at [811, 261] on div at bounding box center [819, 253] width 16 height 16
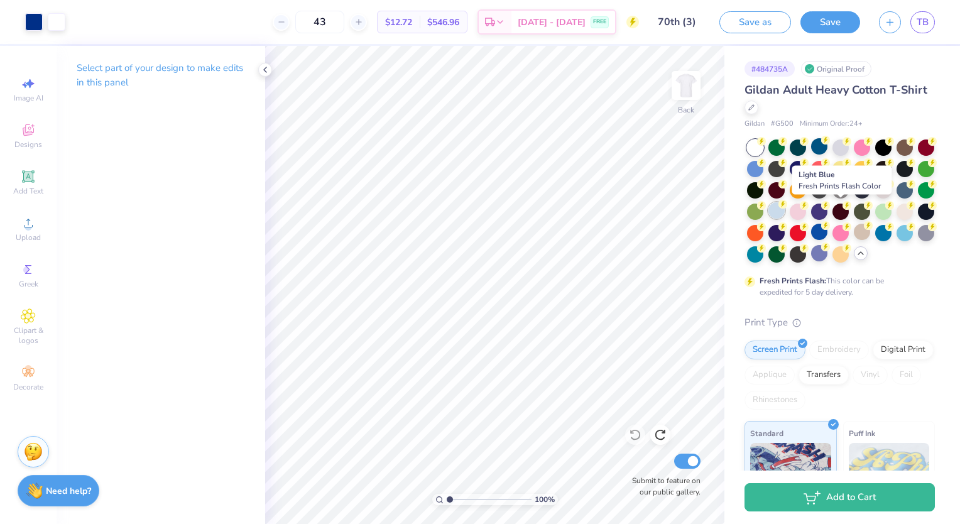
click at [785, 213] on div at bounding box center [776, 210] width 16 height 16
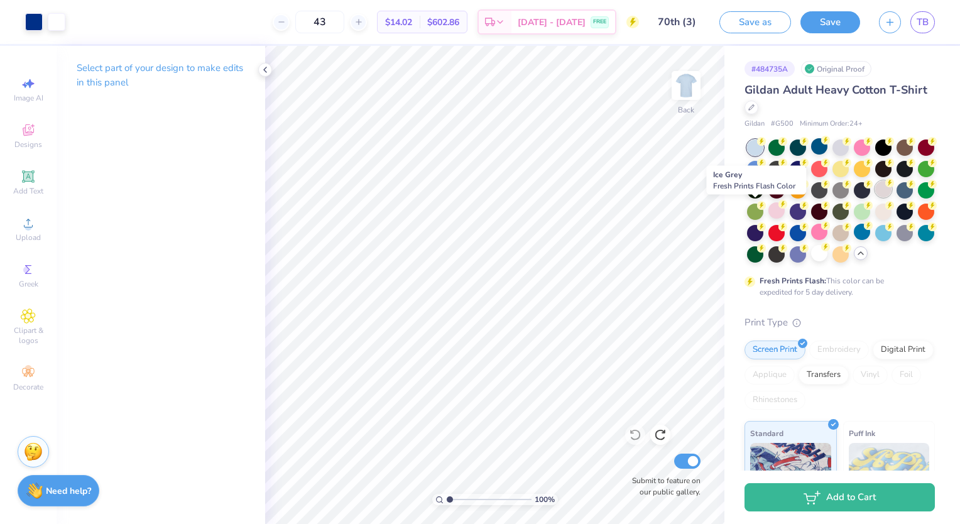
click at [875, 197] on div at bounding box center [883, 189] width 16 height 16
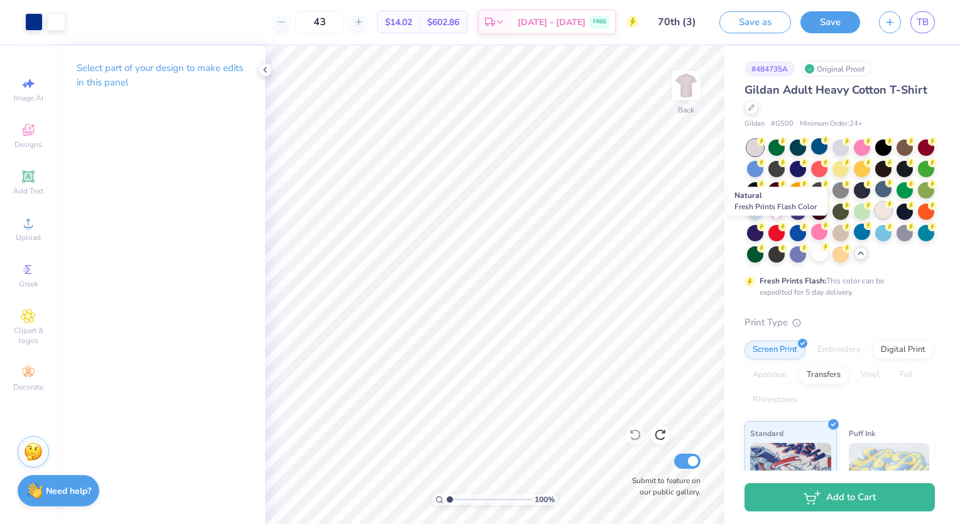
click at [875, 219] on div at bounding box center [883, 210] width 16 height 16
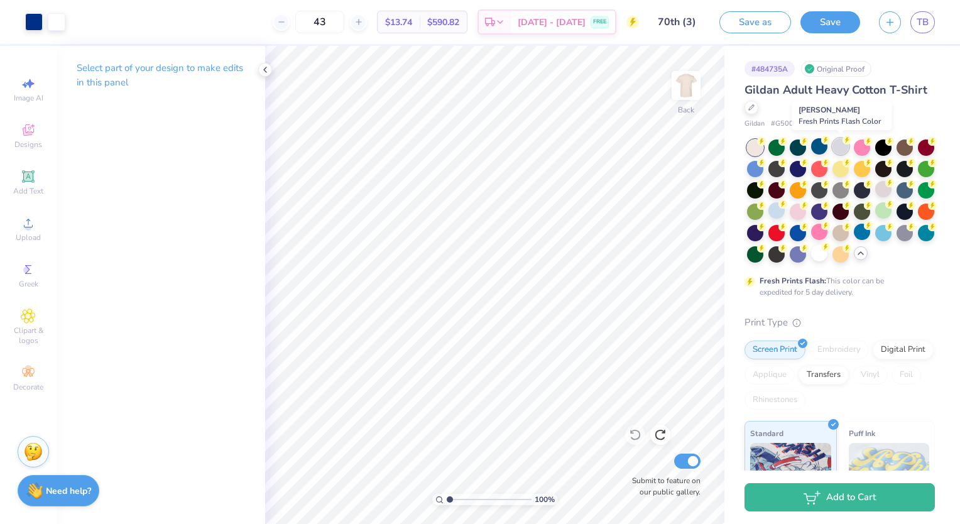
click at [838, 147] on div at bounding box center [840, 146] width 16 height 16
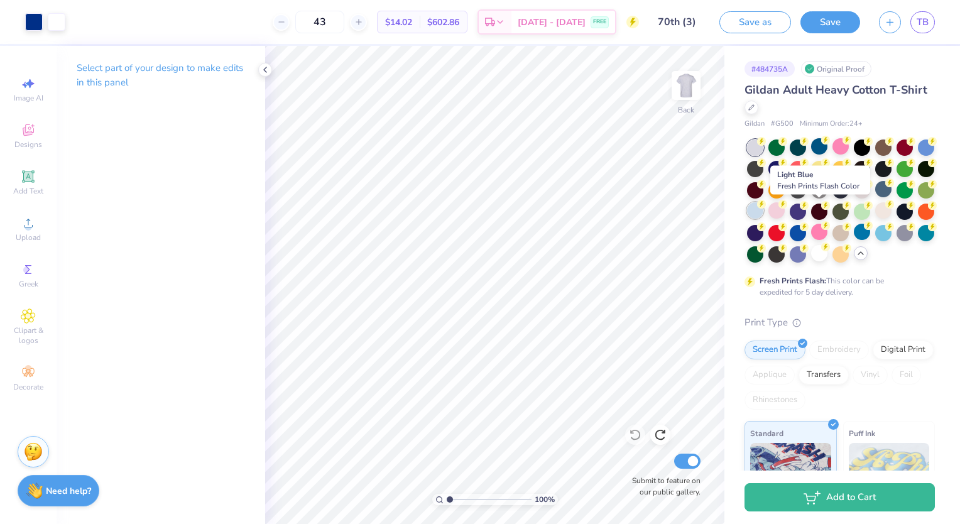
click at [763, 210] on div at bounding box center [755, 210] width 16 height 16
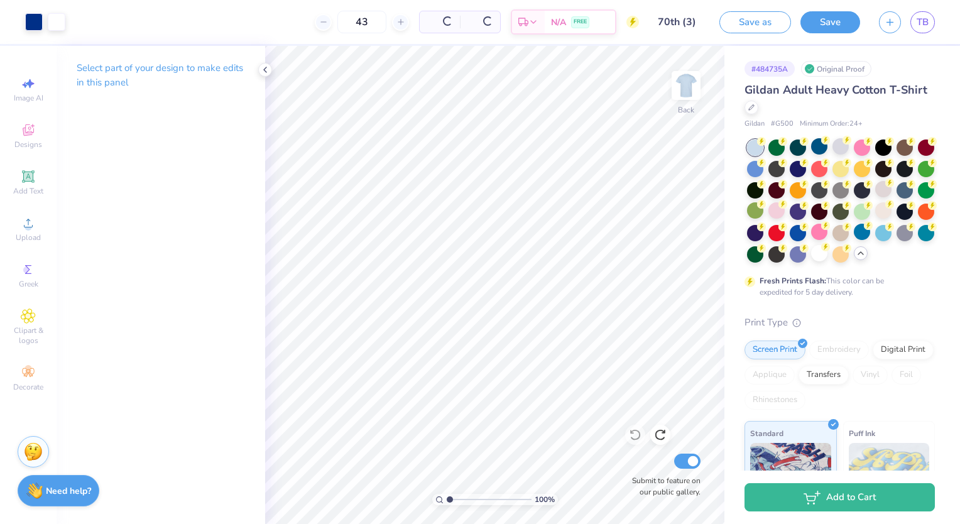
click at [763, 210] on div at bounding box center [755, 210] width 16 height 16
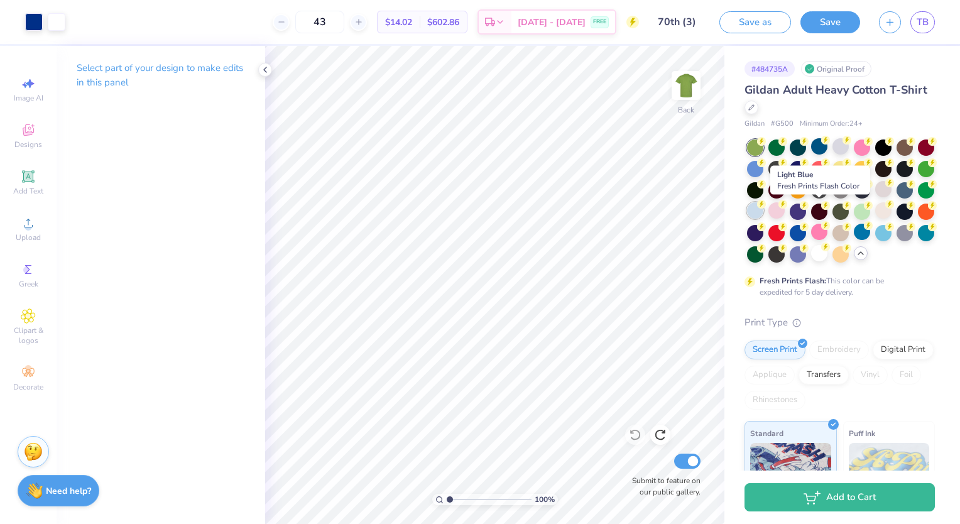
click at [763, 216] on div at bounding box center [755, 210] width 16 height 16
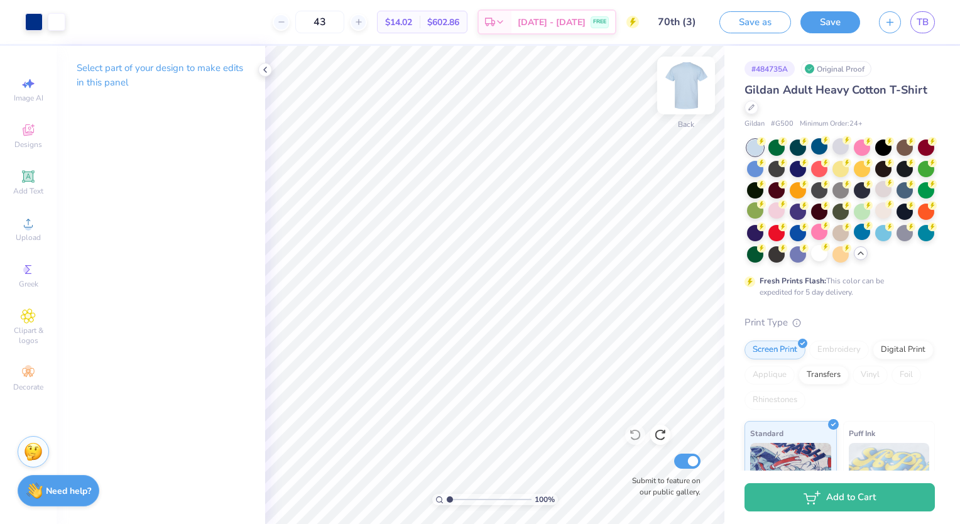
click at [686, 75] on img at bounding box center [686, 85] width 50 height 50
